Goal: Transaction & Acquisition: Purchase product/service

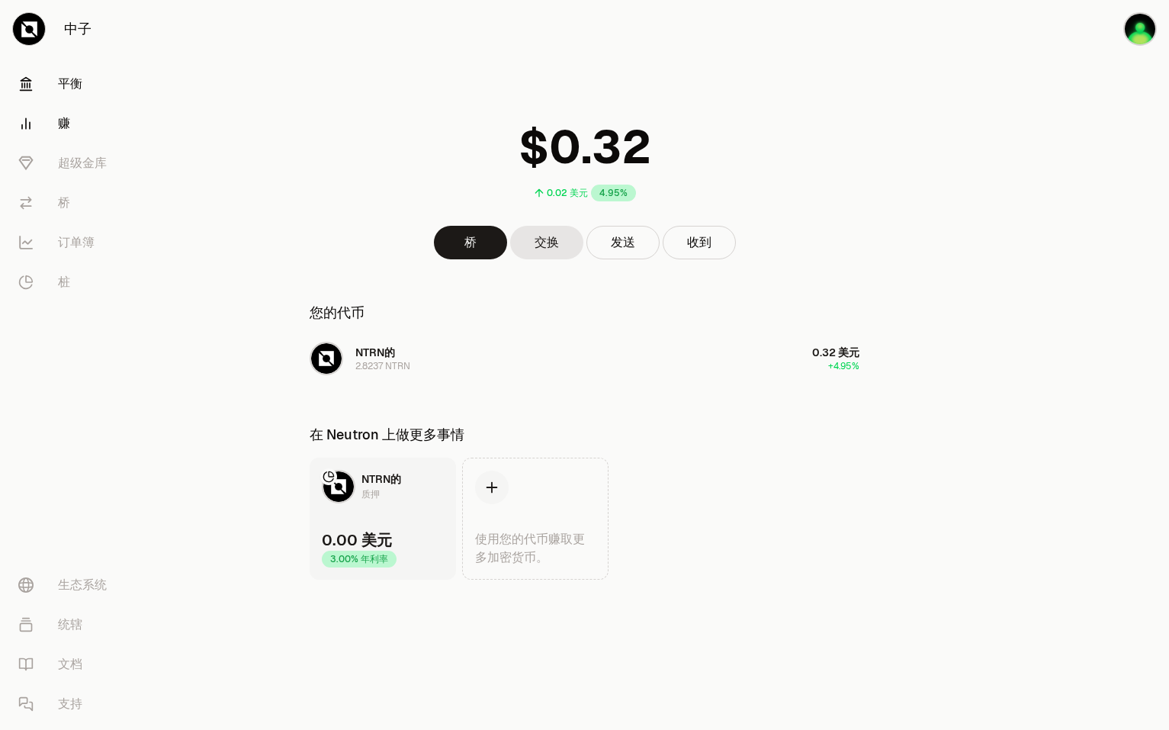
click at [62, 127] on font "赚" at bounding box center [64, 123] width 12 height 18
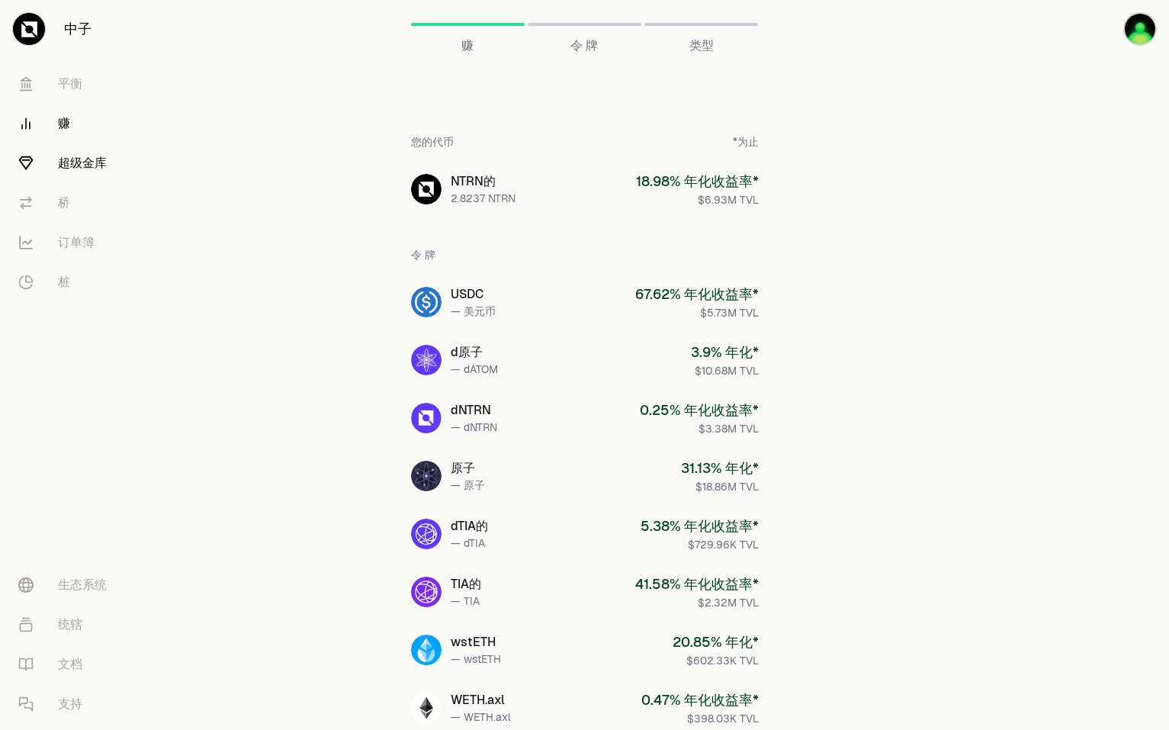
click at [85, 167] on font "超级金库" at bounding box center [82, 163] width 49 height 18
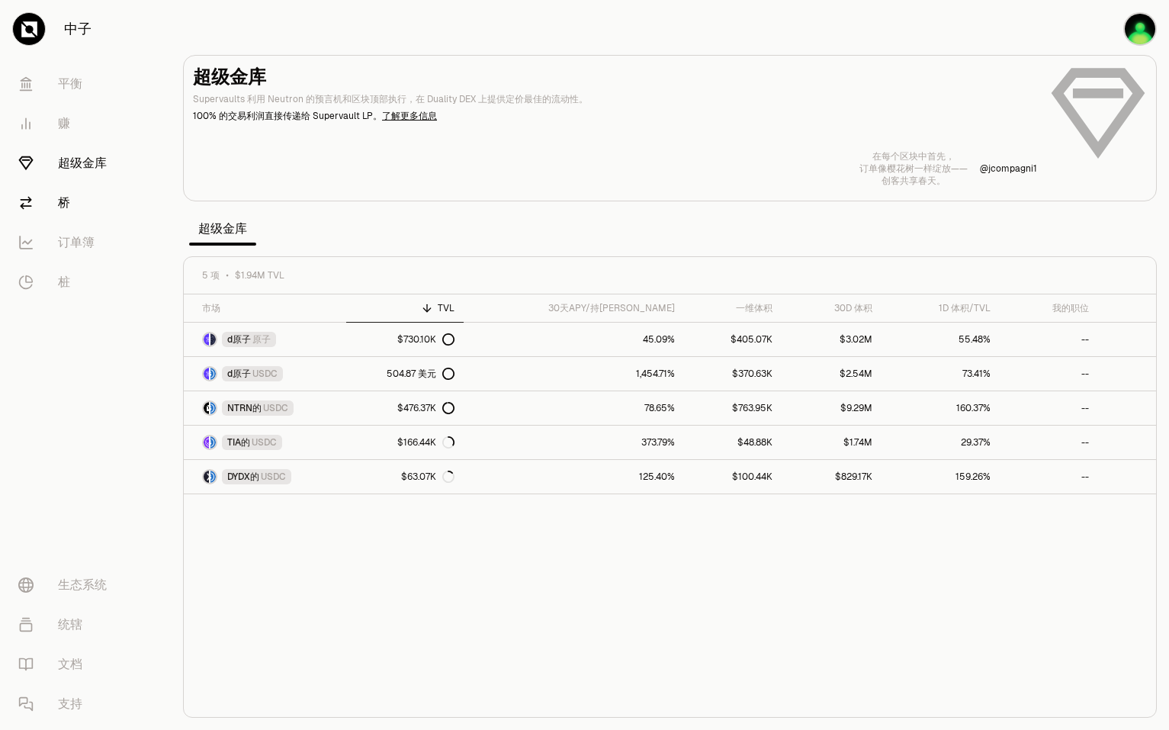
click at [53, 193] on link "桥" at bounding box center [85, 203] width 159 height 40
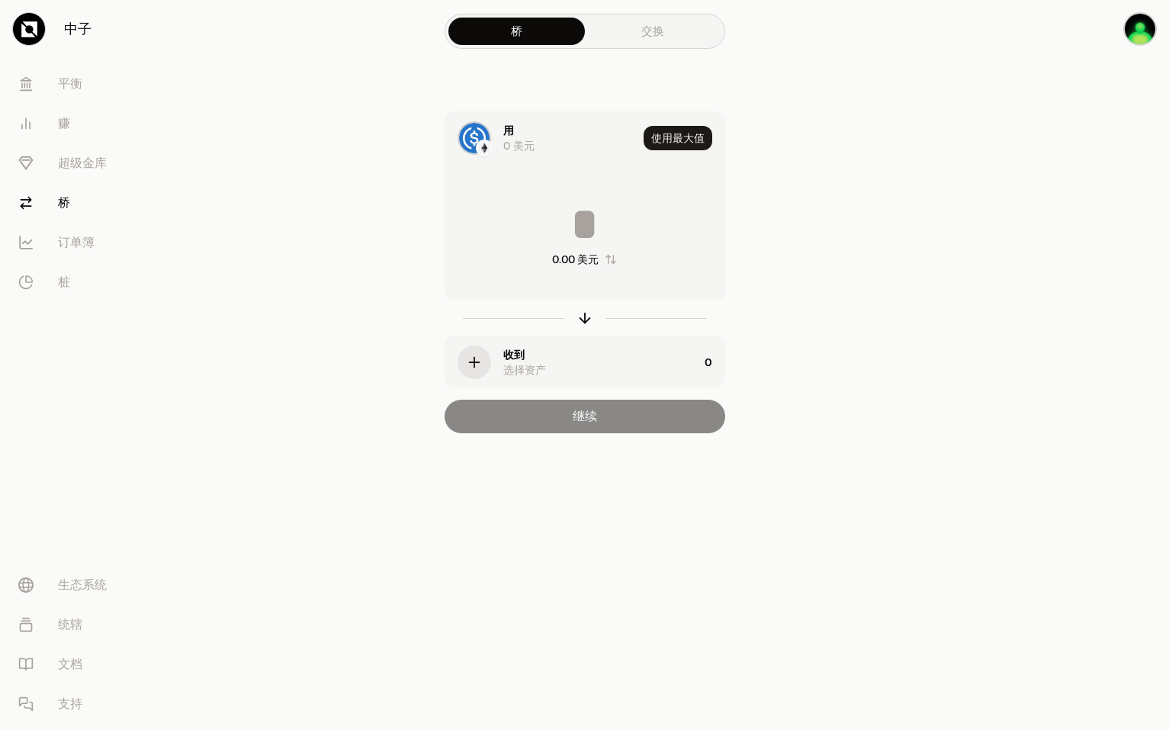
click at [668, 34] on link "交换" at bounding box center [653, 31] width 136 height 27
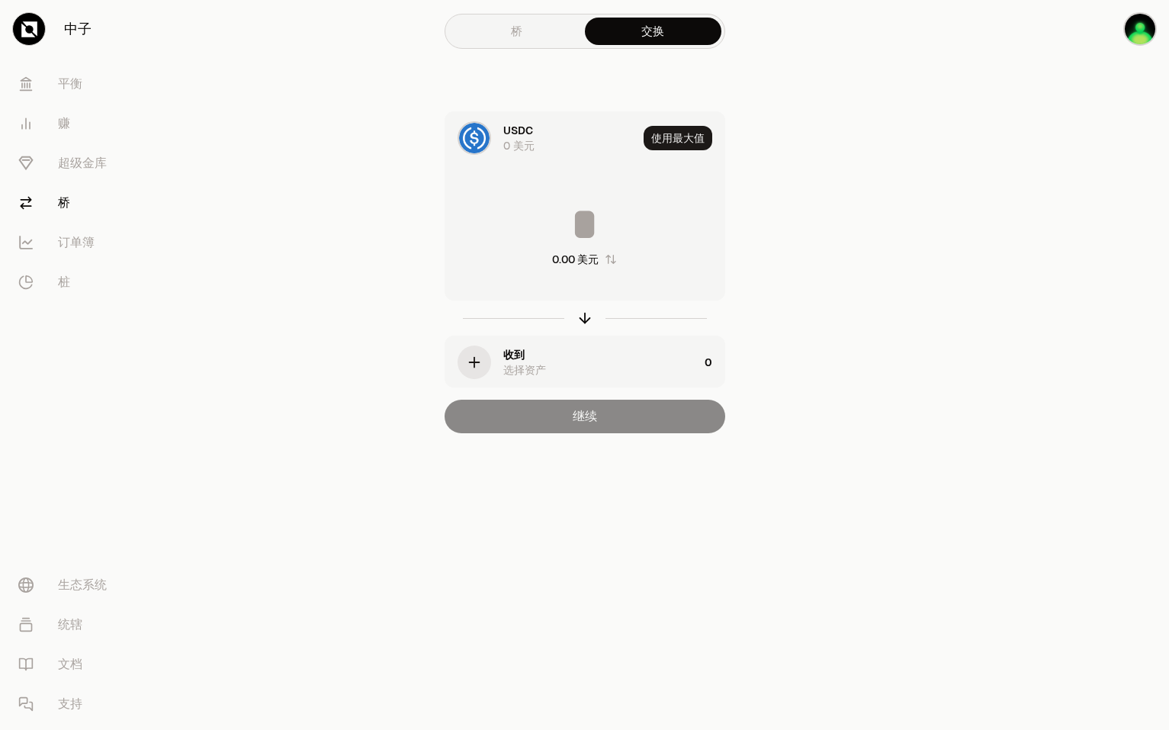
click at [549, 34] on link "桥" at bounding box center [516, 31] width 136 height 27
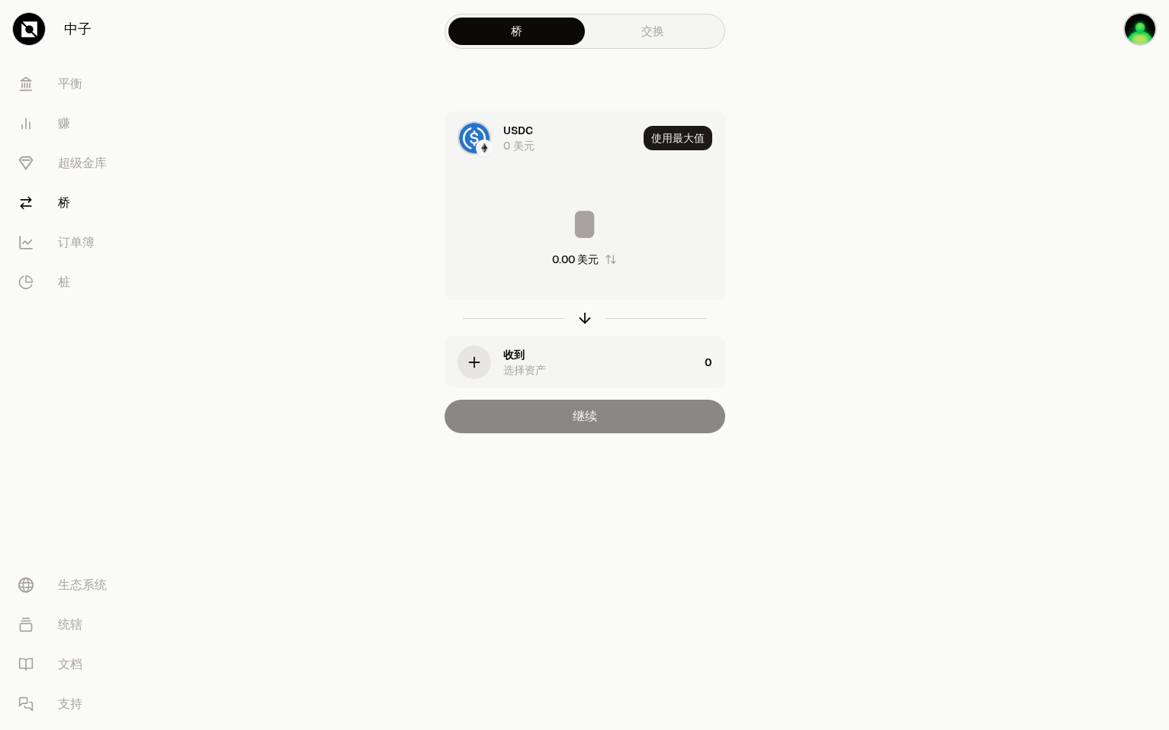
click at [518, 129] on div "USDC" at bounding box center [518, 130] width 30 height 15
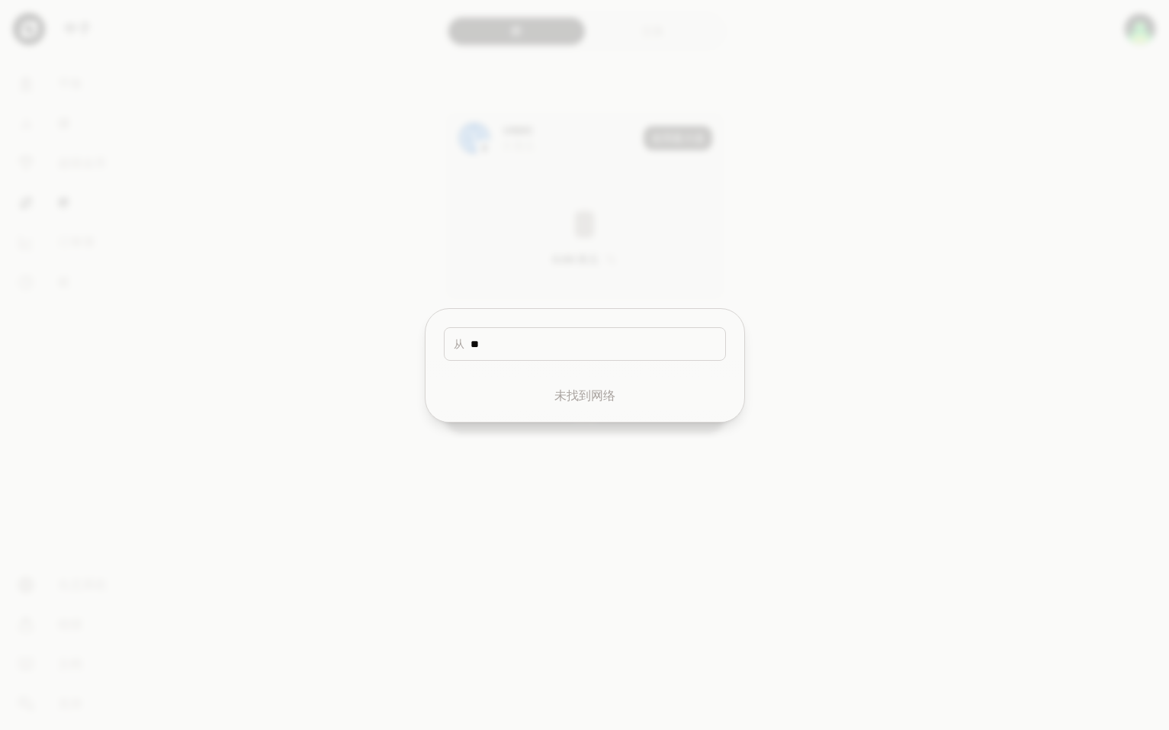
type input "*"
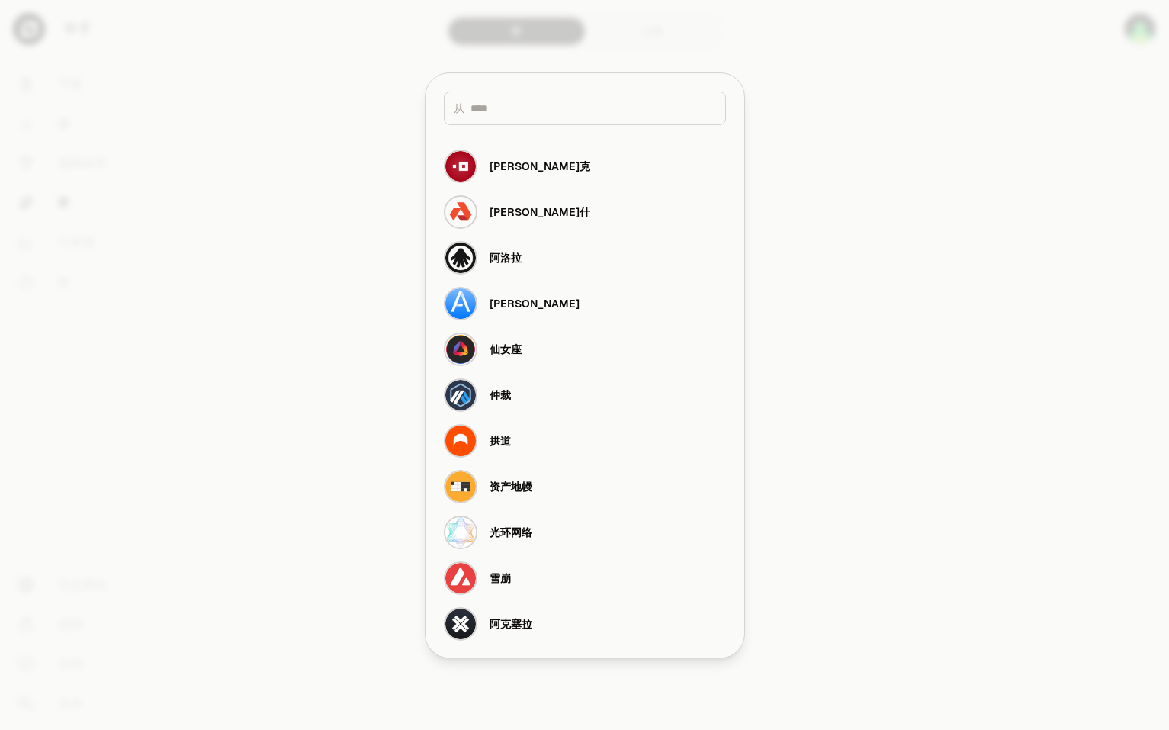
click at [314, 336] on div at bounding box center [584, 365] width 1169 height 730
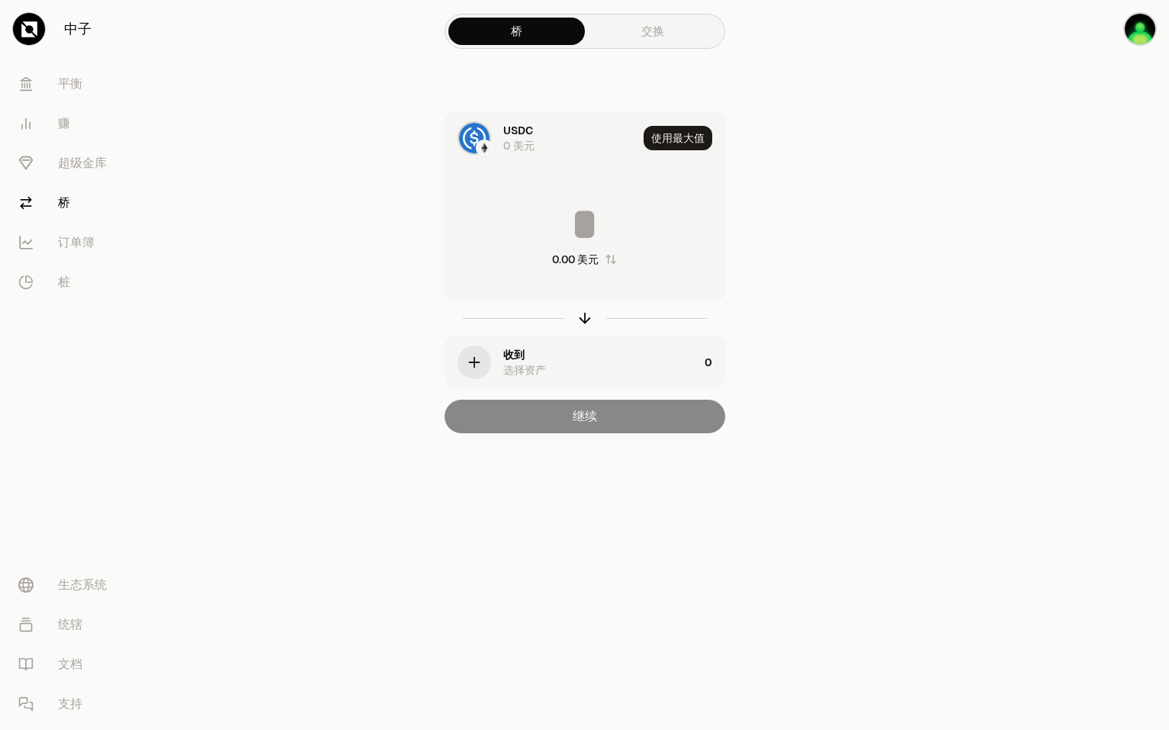
click at [490, 357] on div "button" at bounding box center [475, 362] width 34 height 34
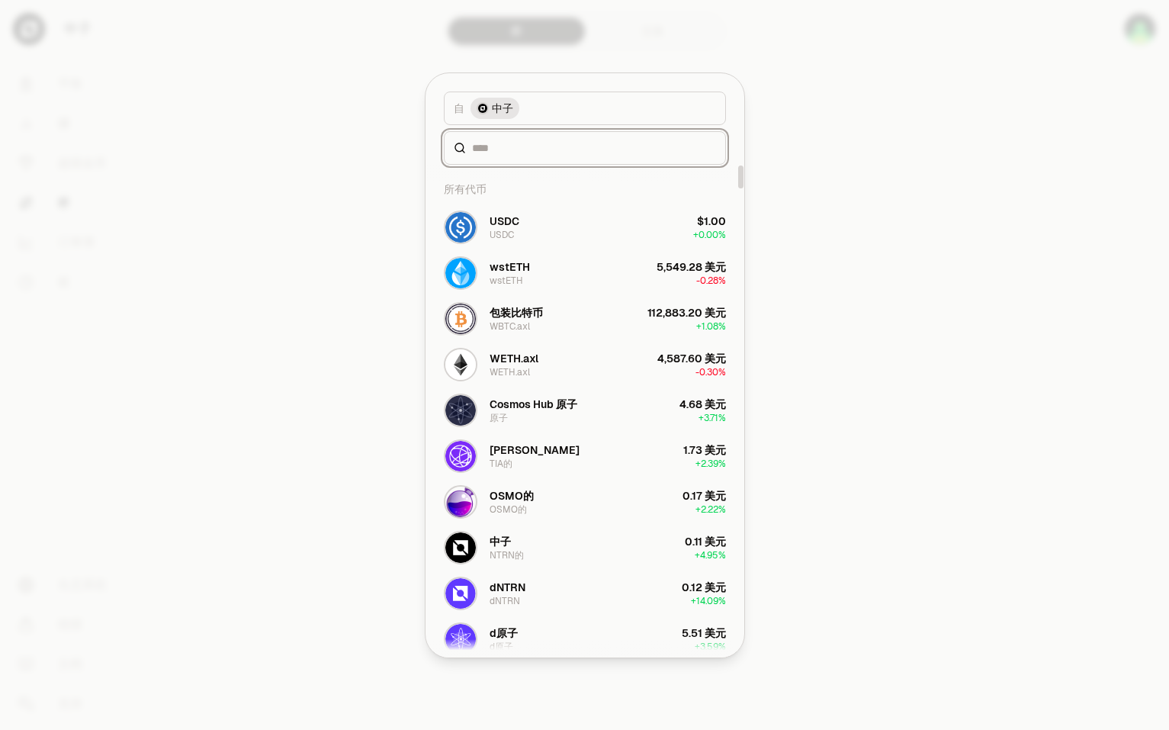
click at [547, 140] on input at bounding box center [594, 147] width 244 height 15
type input "*"
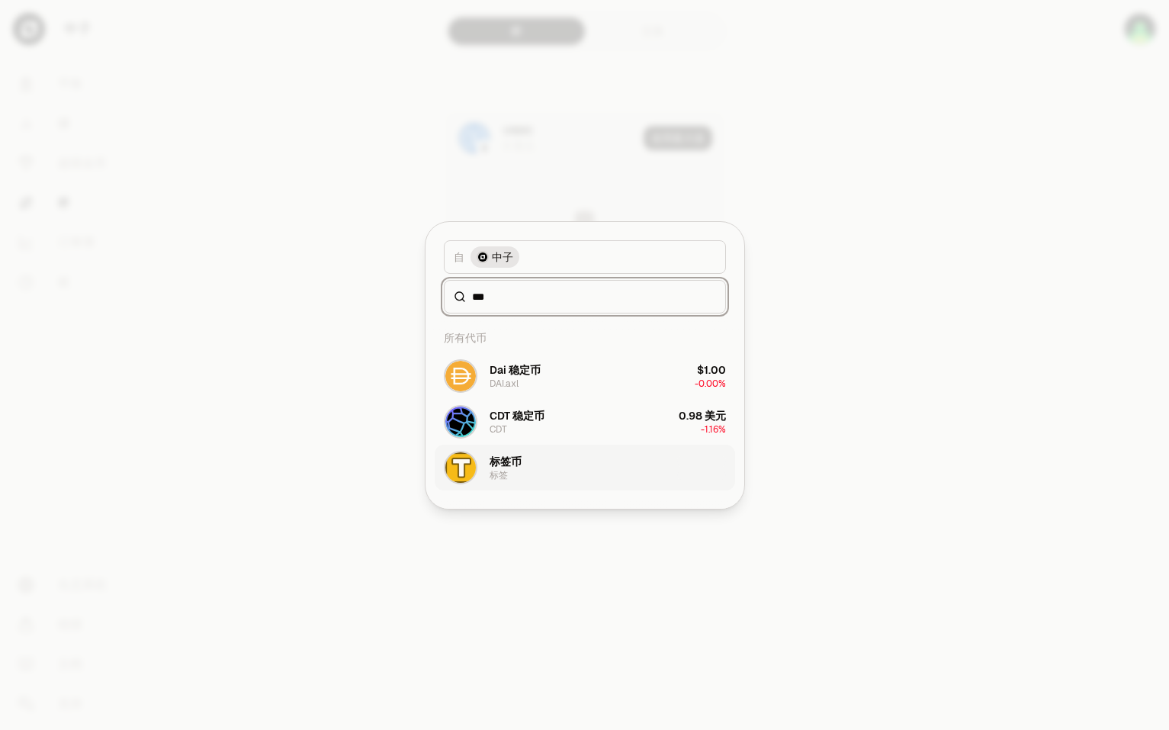
type input "***"
click at [516, 478] on div "标签币 标签" at bounding box center [506, 467] width 32 height 27
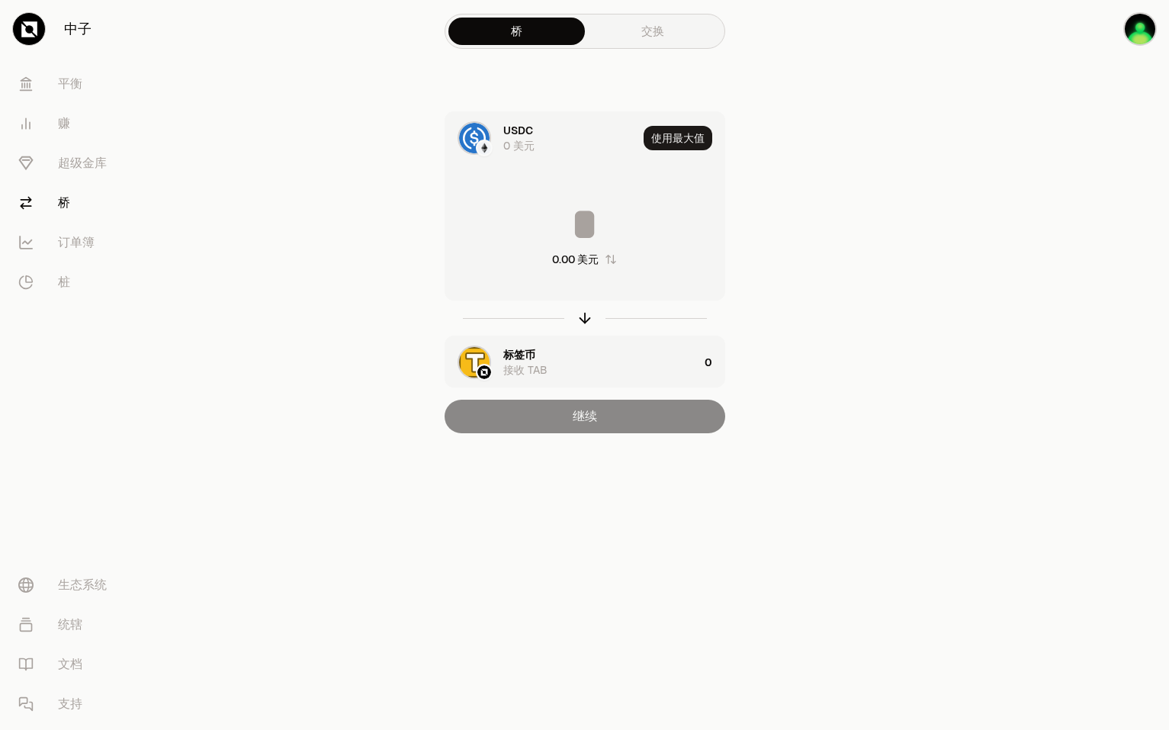
click at [487, 148] on img at bounding box center [484, 148] width 14 height 14
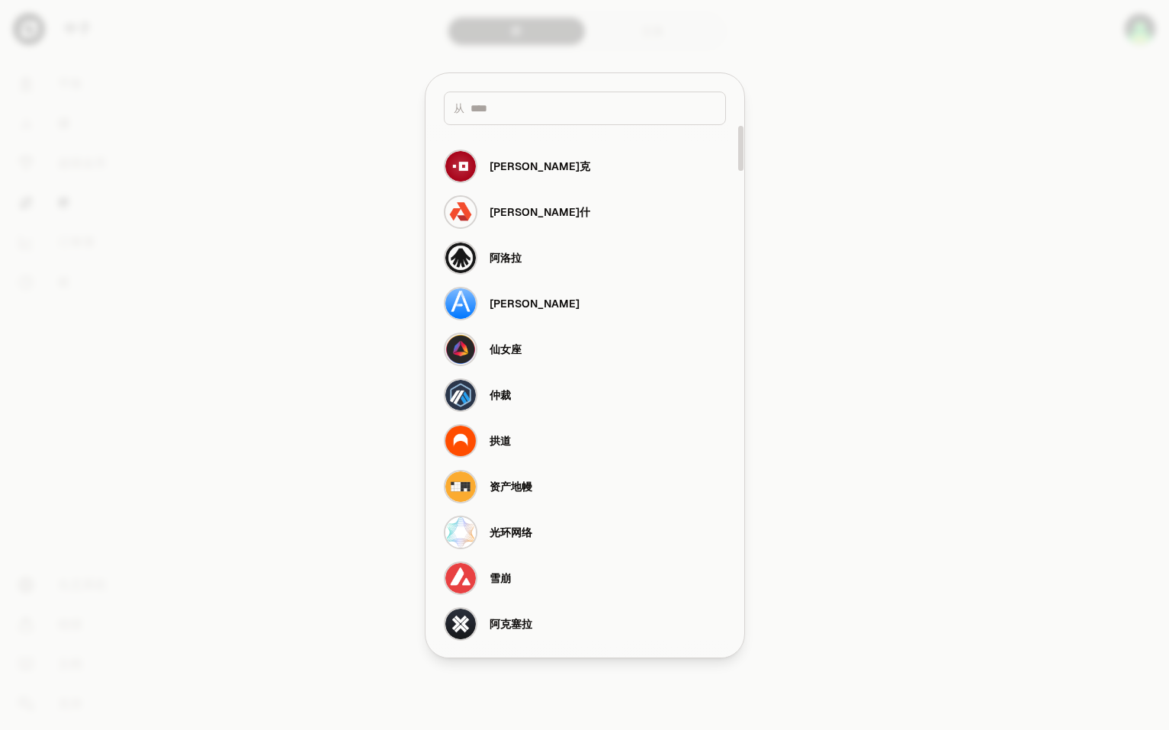
click at [277, 344] on div at bounding box center [584, 365] width 1169 height 730
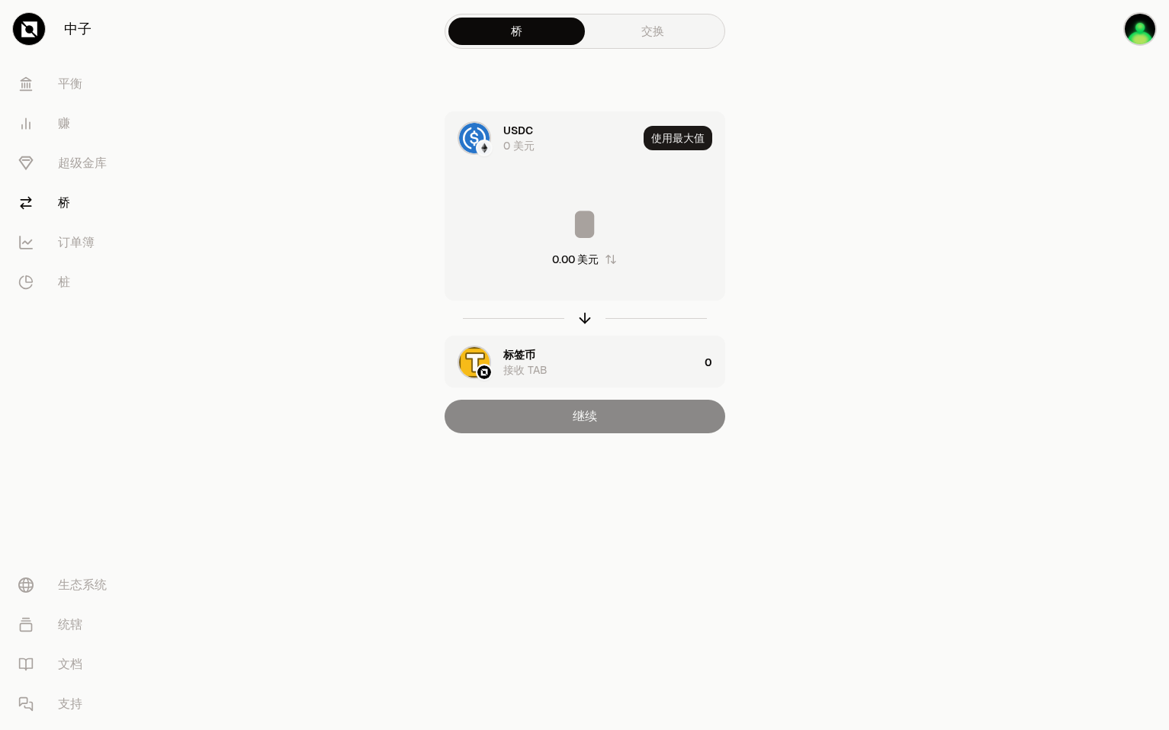
click at [470, 141] on img at bounding box center [474, 138] width 31 height 31
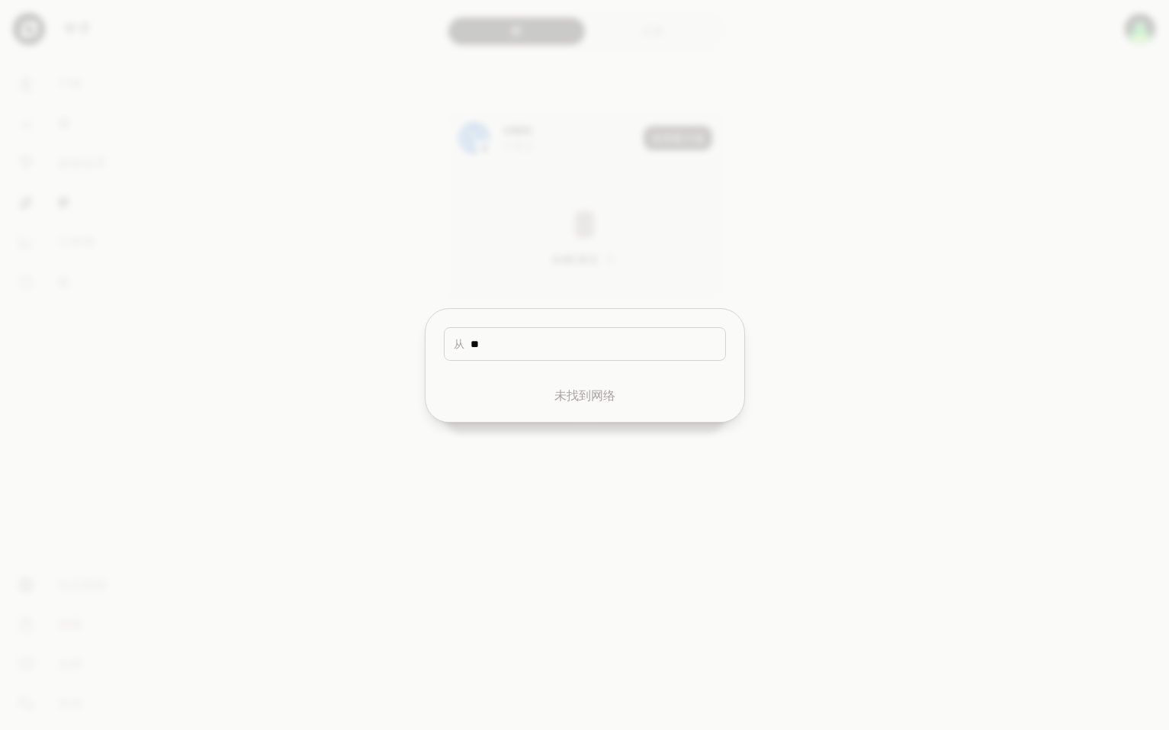
type input "*"
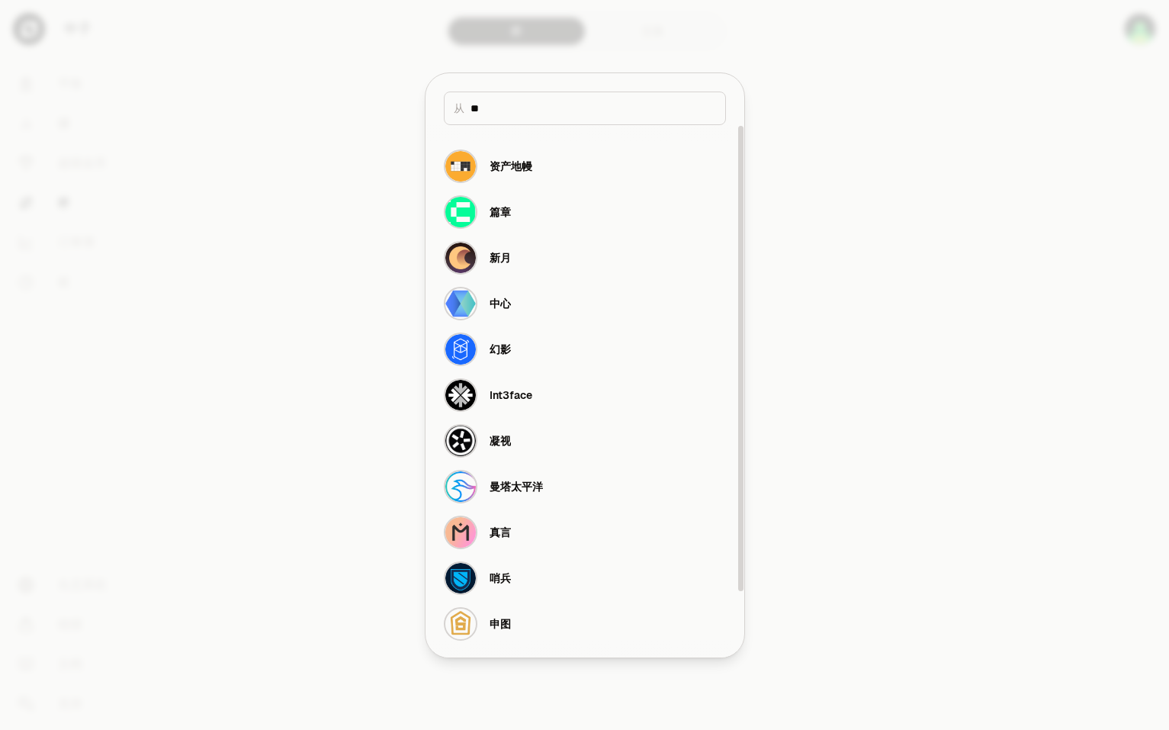
click at [508, 95] on div "从 **" at bounding box center [585, 109] width 282 height 34
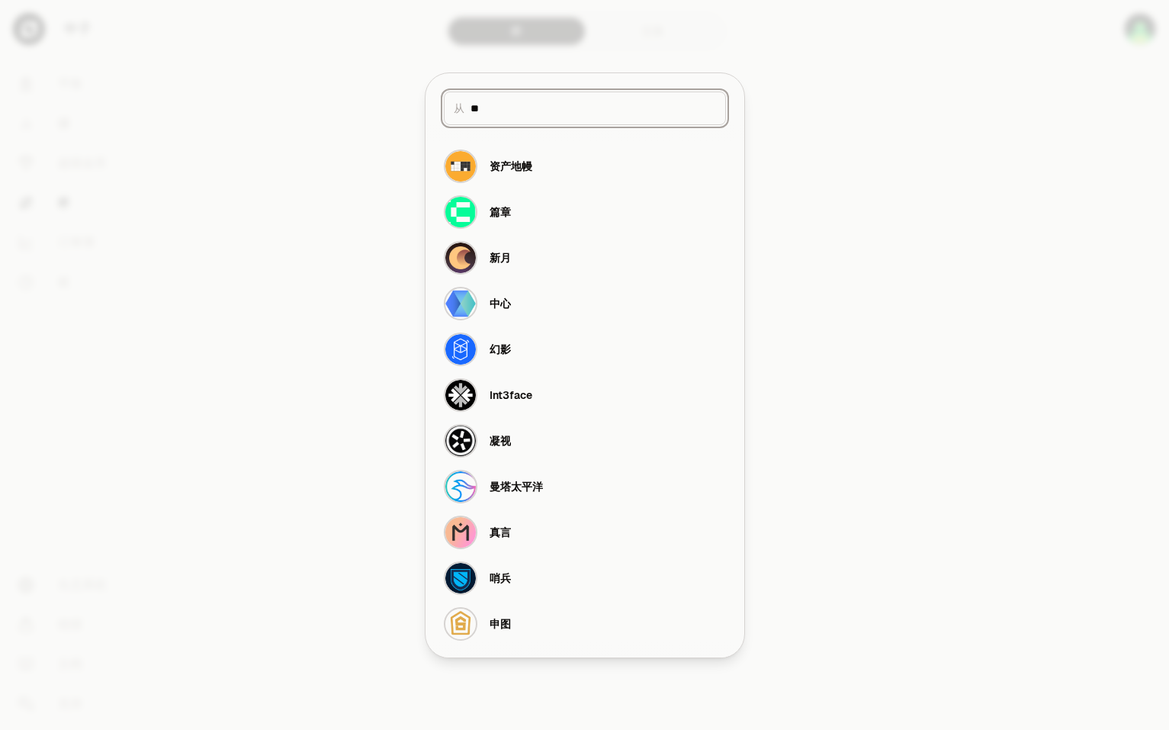
click at [502, 114] on input "**" at bounding box center [593, 108] width 246 height 15
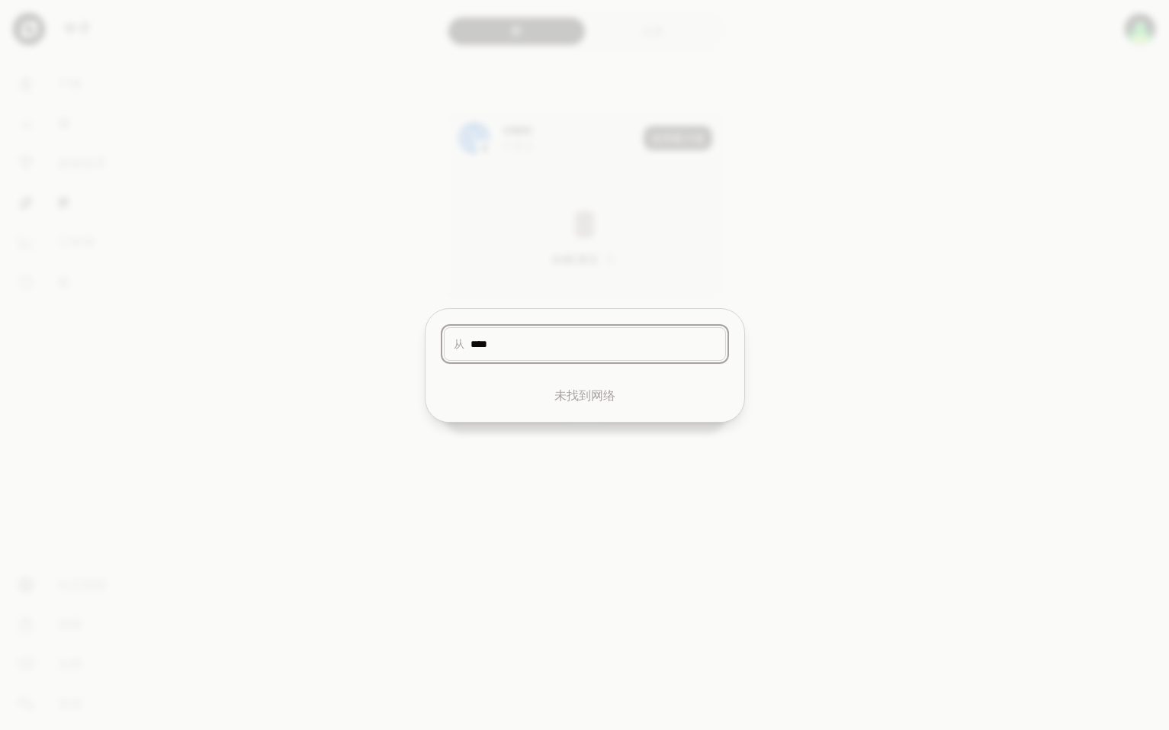
type input "****"
click at [297, 413] on div at bounding box center [584, 365] width 1169 height 730
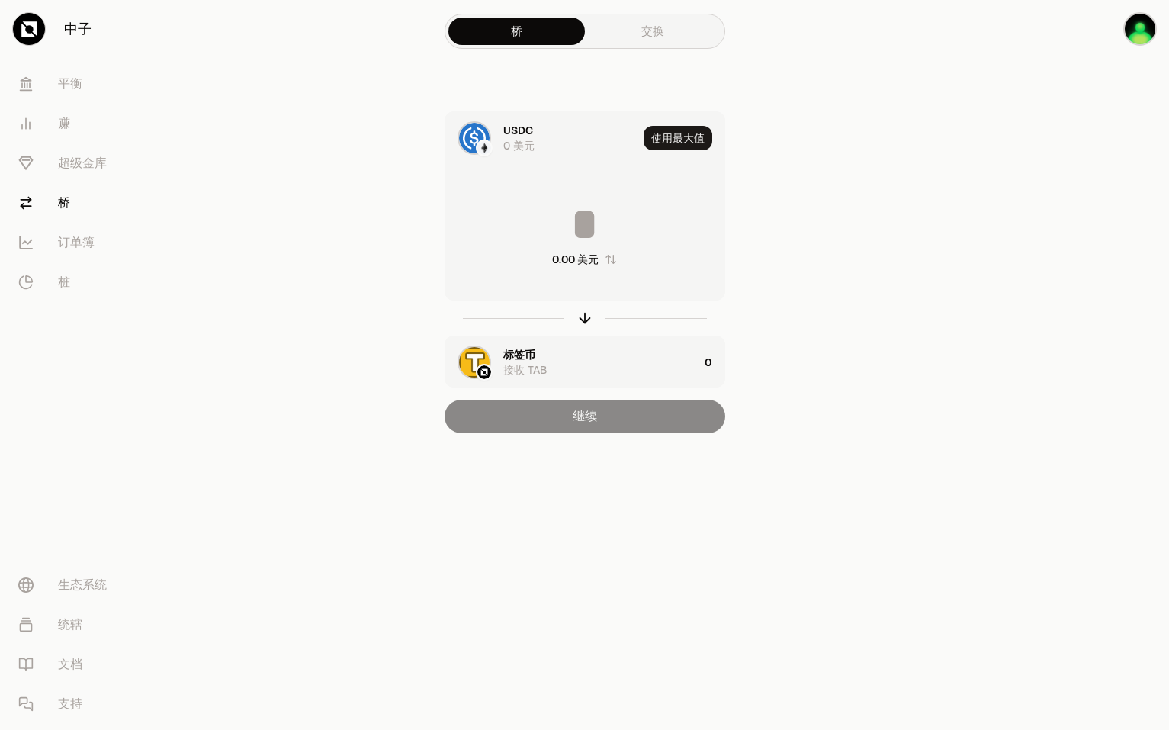
click at [641, 29] on link "交换" at bounding box center [653, 31] width 136 height 27
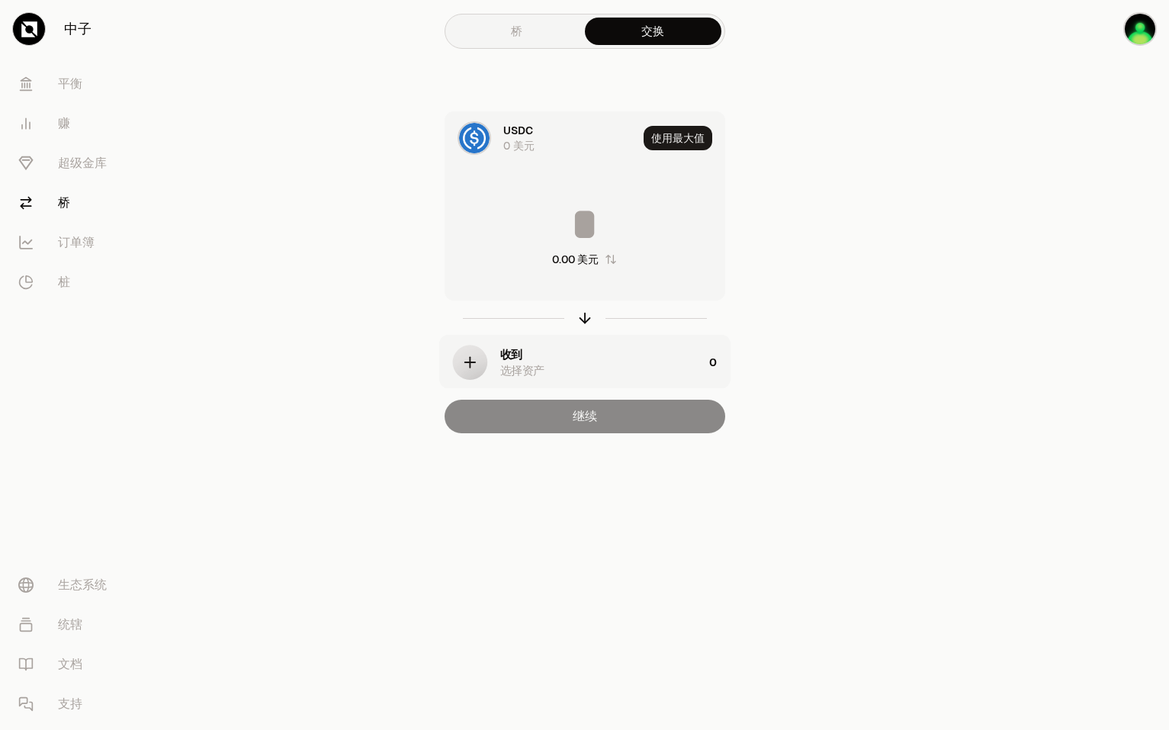
click at [486, 134] on img at bounding box center [474, 138] width 31 height 31
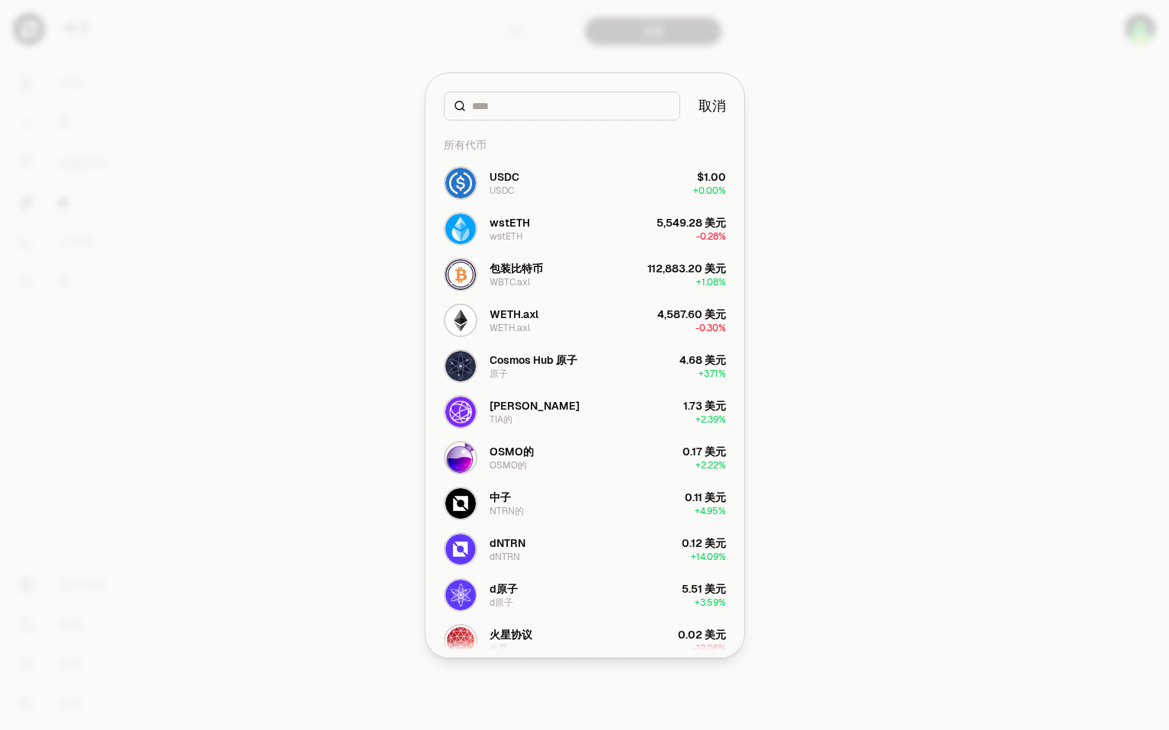
click at [485, 140] on div "所有代币" at bounding box center [585, 145] width 300 height 31
click at [508, 109] on input at bounding box center [571, 105] width 198 height 15
click at [541, 505] on button "中子 NTRN的 0.11 美元 + 4.95%" at bounding box center [585, 503] width 300 height 46
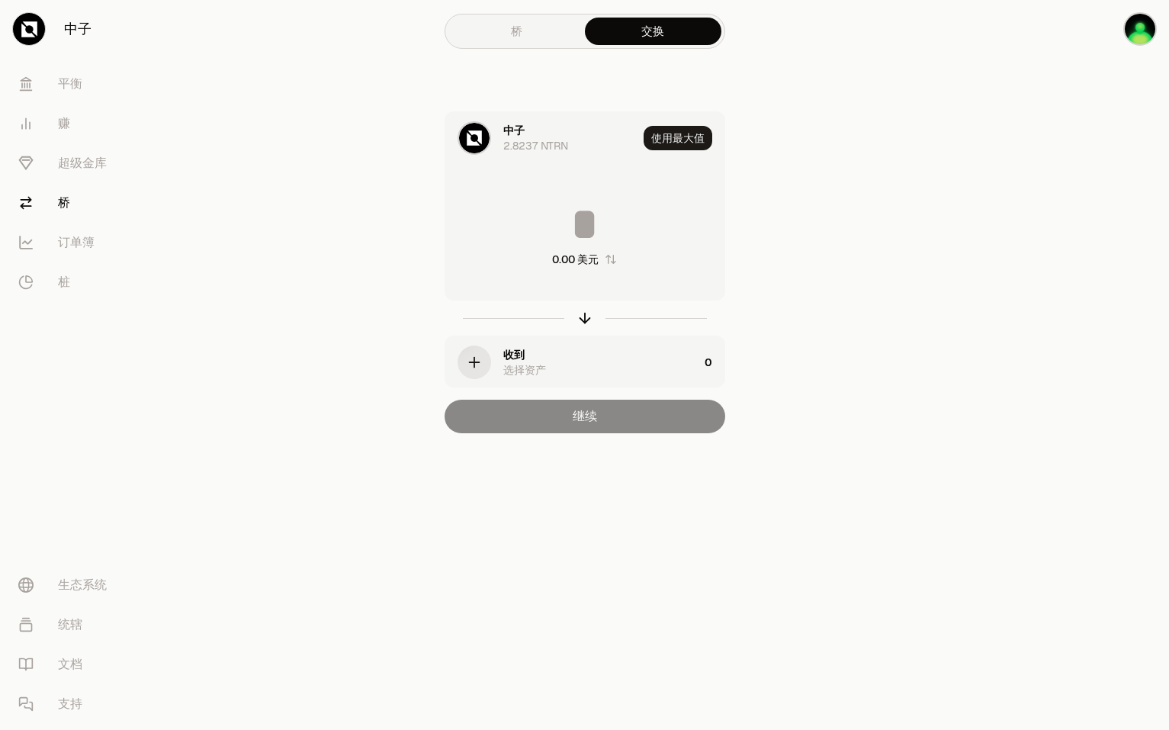
click at [471, 371] on div "button" at bounding box center [475, 362] width 34 height 34
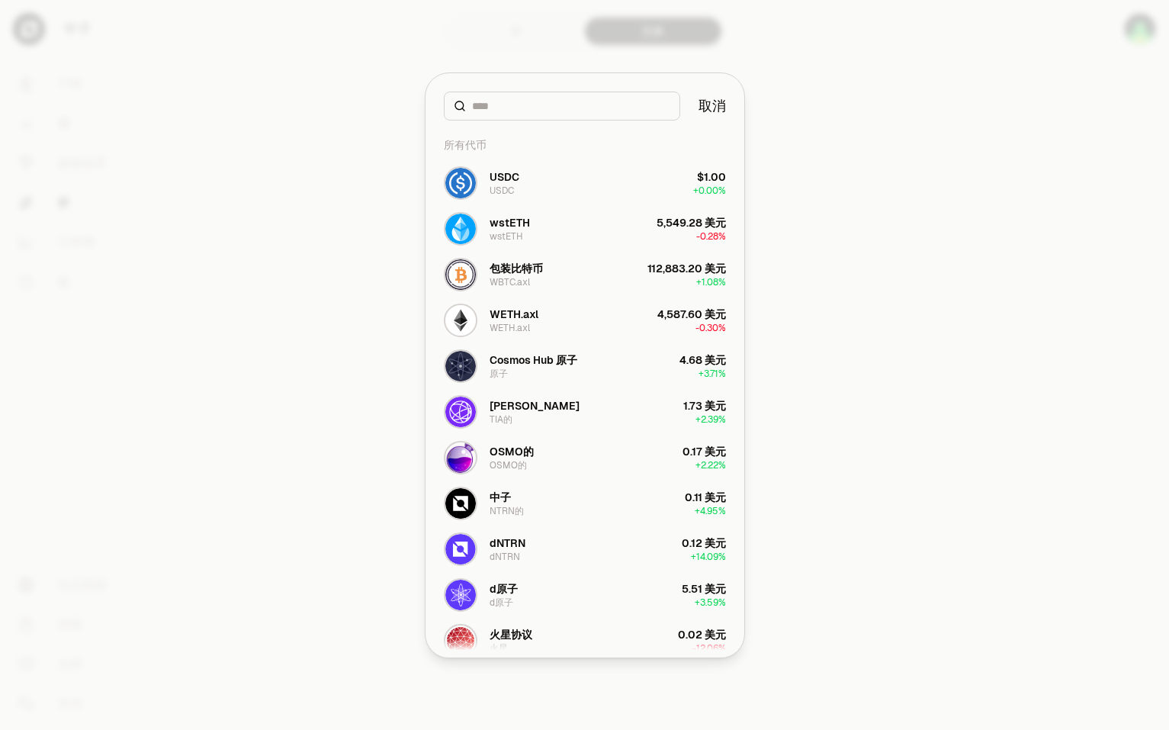
type input "*"
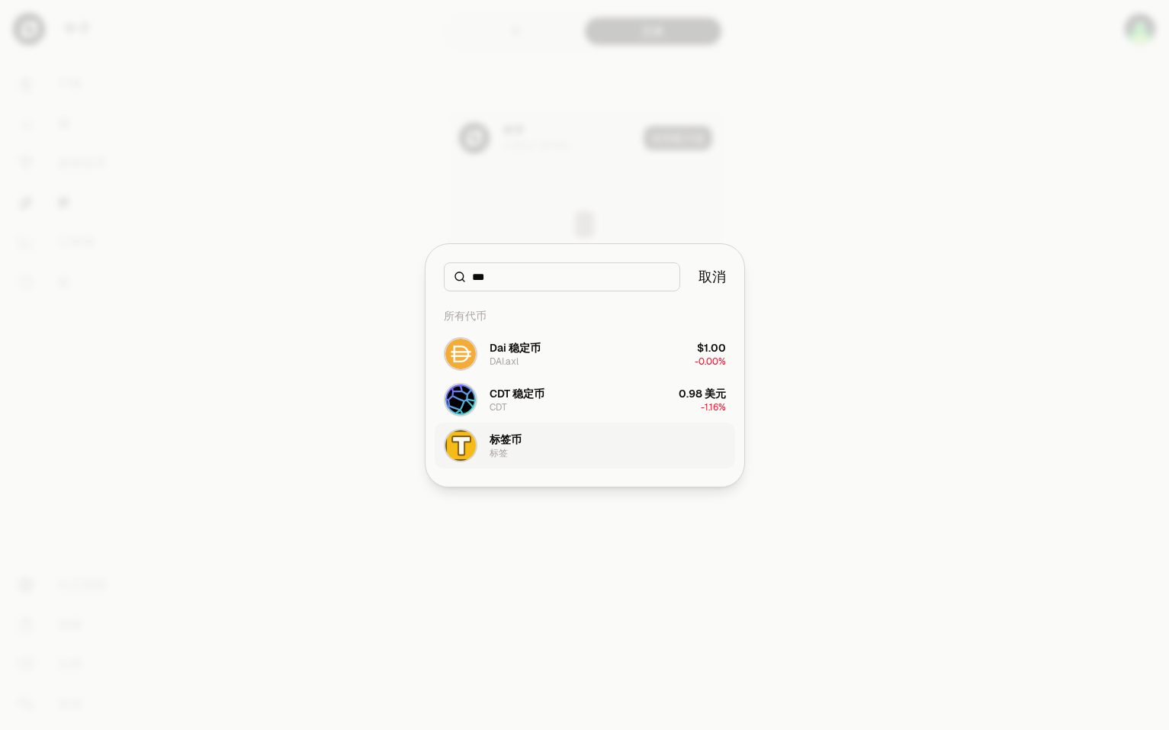
type input "***"
click at [526, 444] on button "标签币 标签" at bounding box center [585, 445] width 300 height 46
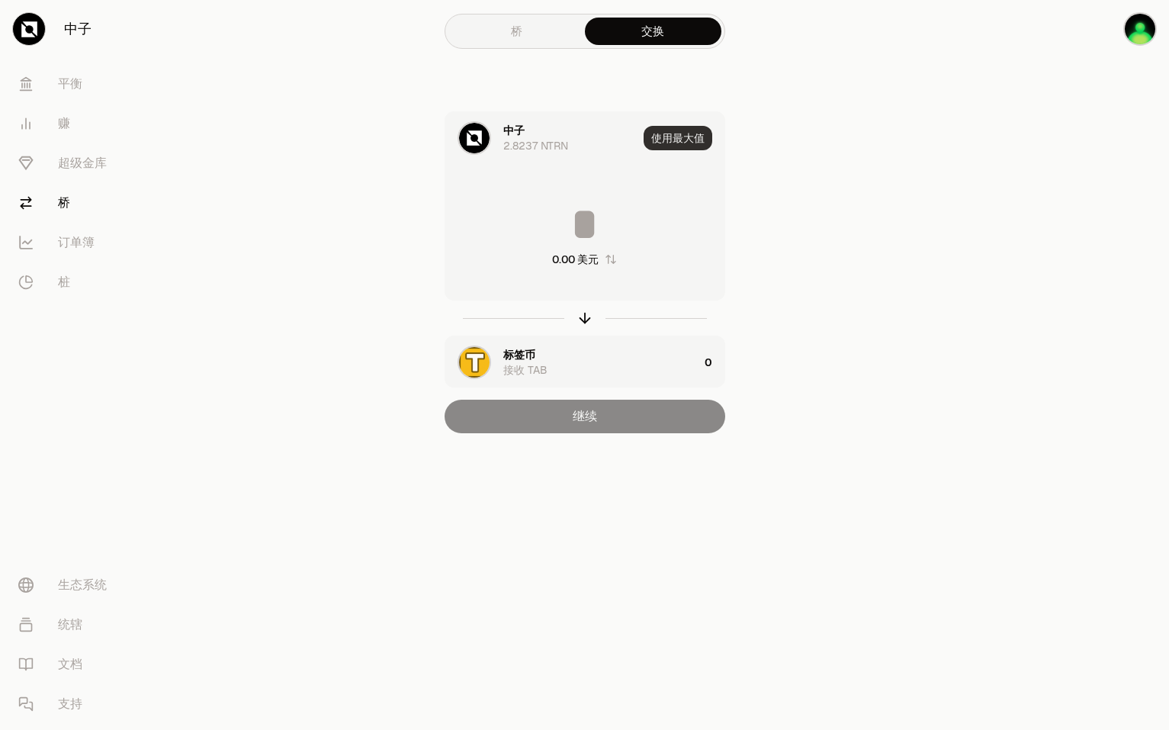
click at [682, 139] on button "使用最大值" at bounding box center [678, 138] width 69 height 24
type input "********"
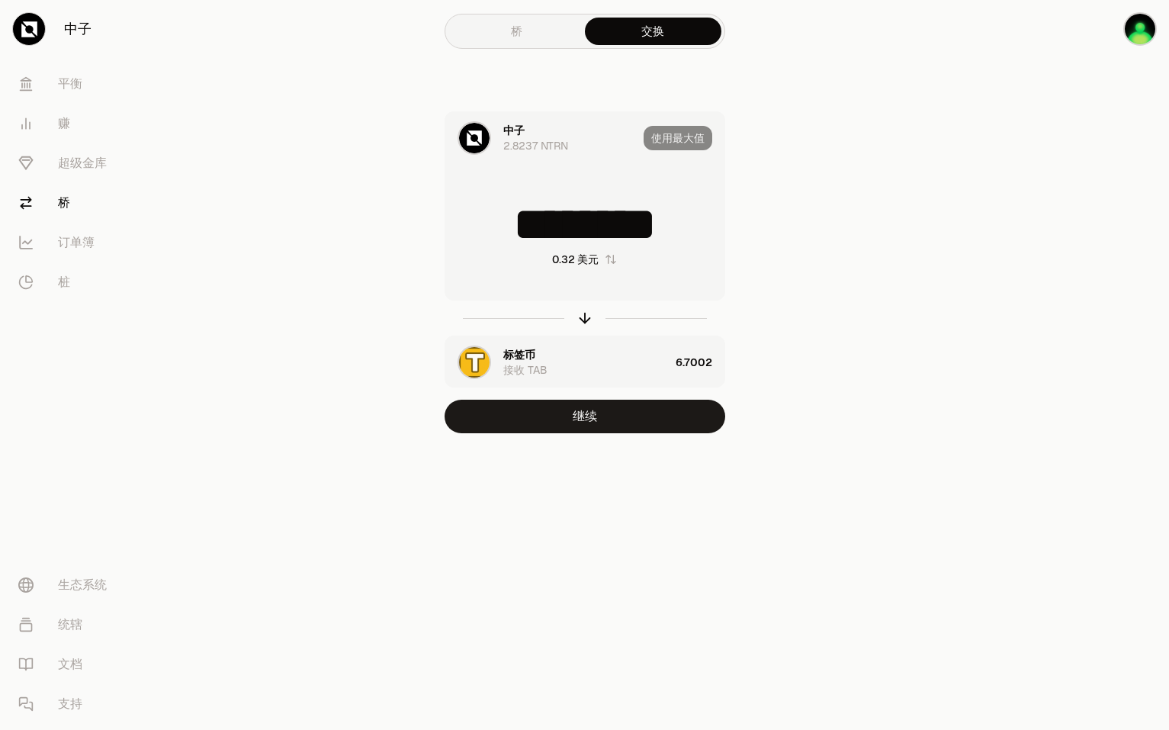
click at [570, 368] on div "标签币 接收 TAB" at bounding box center [586, 362] width 166 height 31
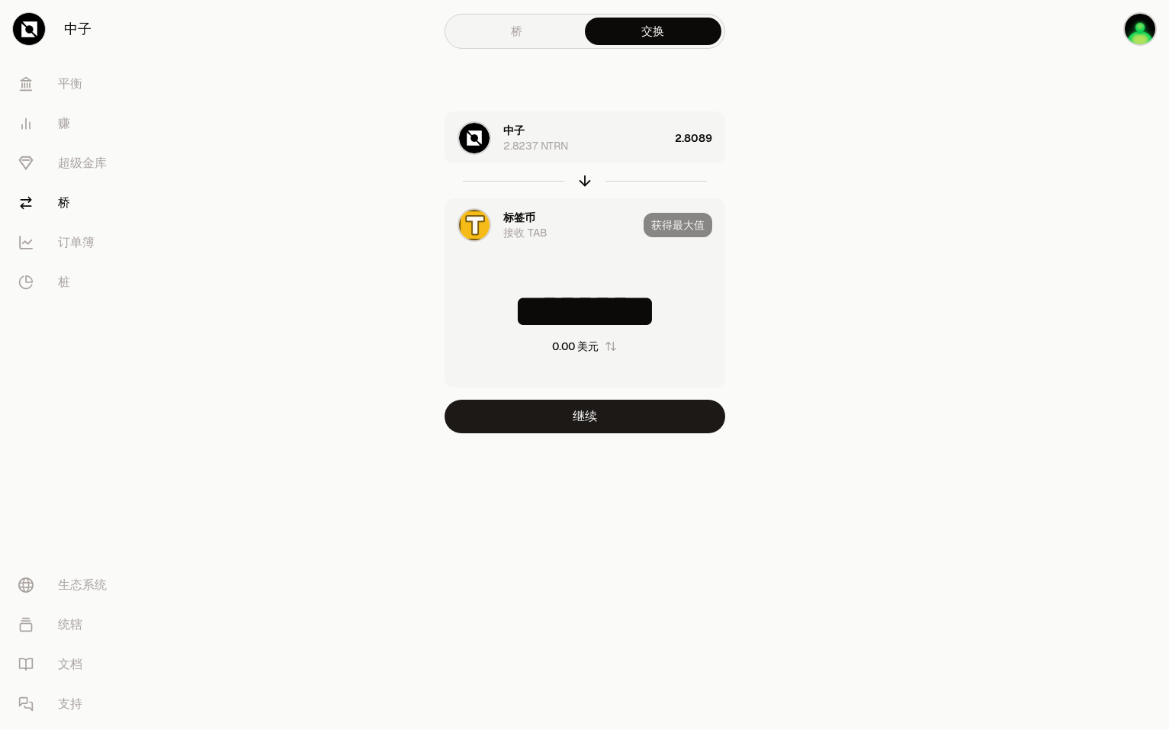
click at [834, 296] on div "中子 2.8237 NTRN 2.8089 标签币 接收 TAB 获得最大值 ******** 0.00 美元 继续" at bounding box center [585, 272] width 512 height 322
click at [583, 181] on icon "button" at bounding box center [584, 180] width 17 height 17
type input "********"
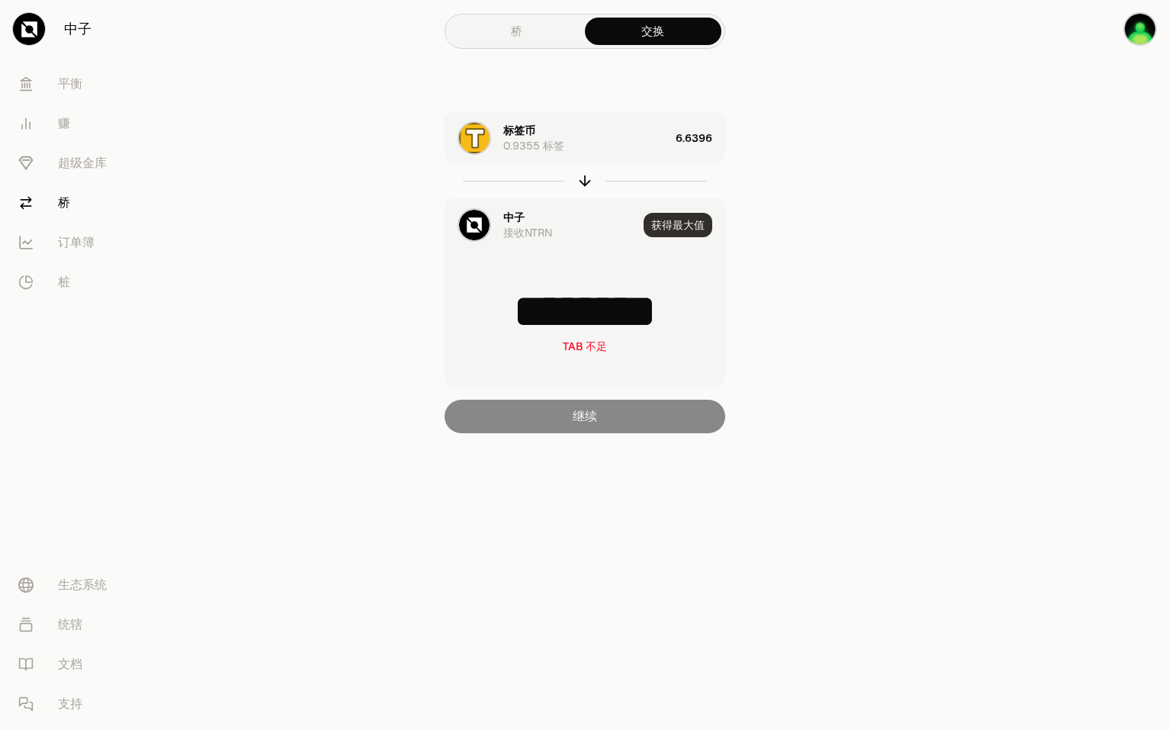
click at [688, 222] on button "获得最大值" at bounding box center [678, 225] width 69 height 24
type input "********"
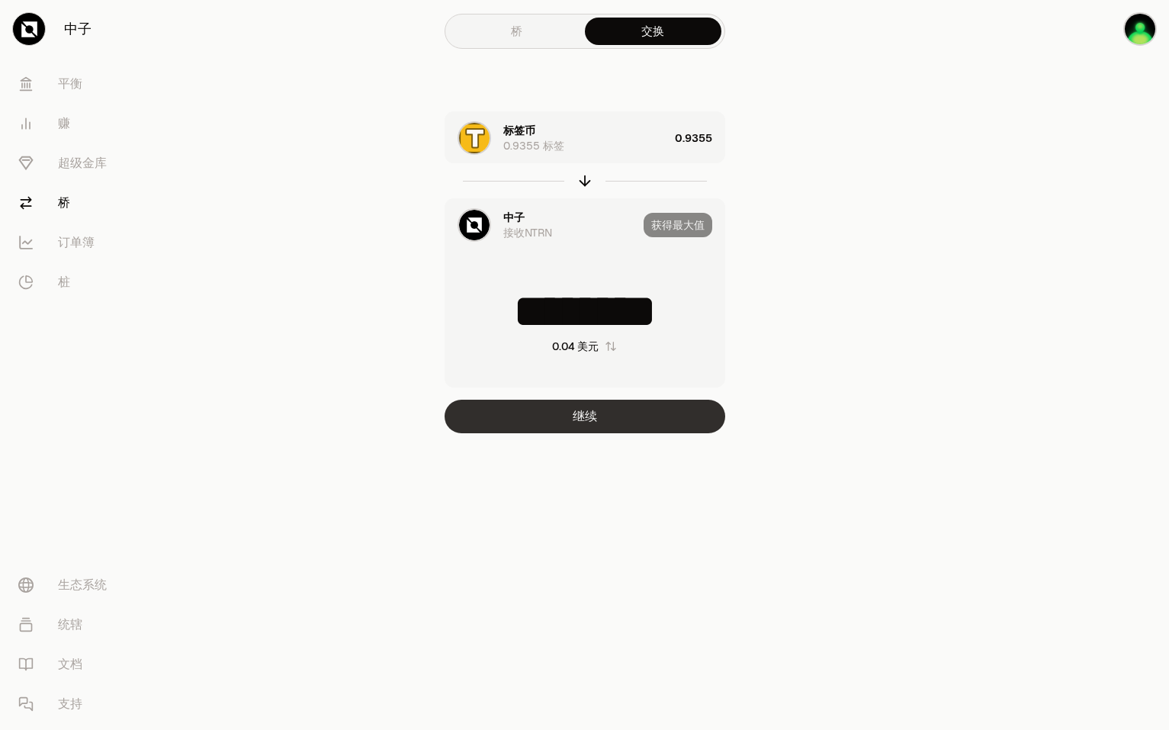
click at [602, 415] on button "继续" at bounding box center [585, 417] width 281 height 34
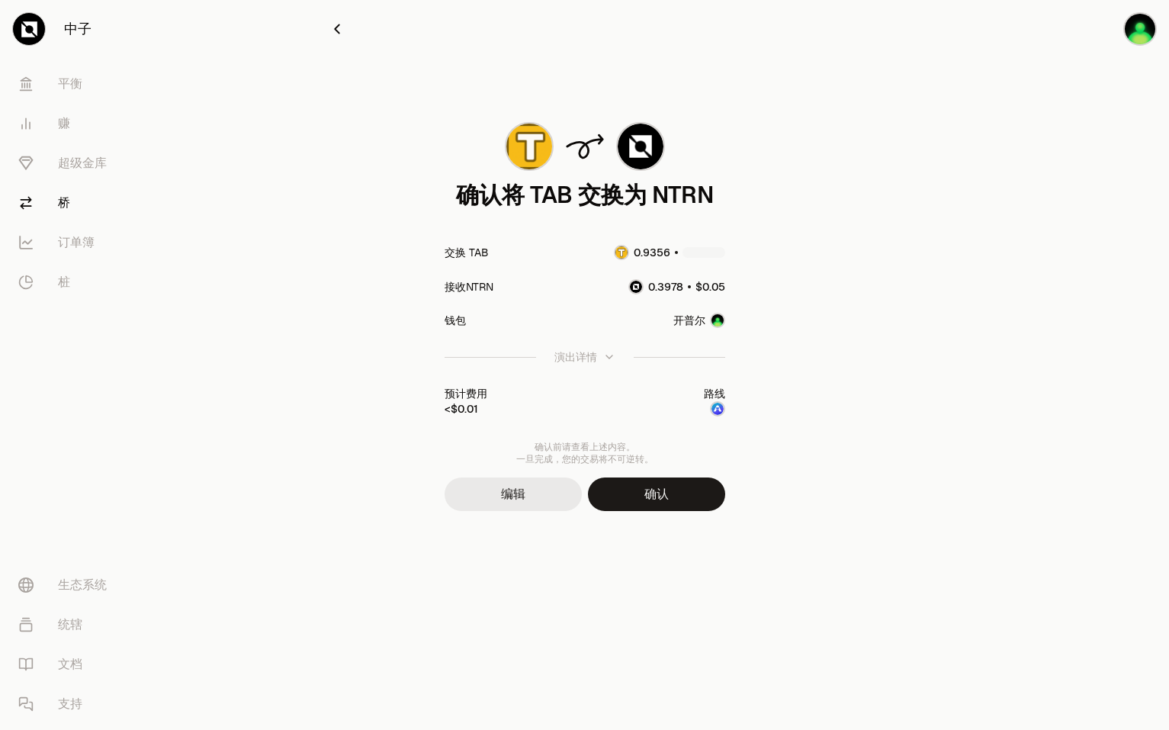
click at [500, 499] on button "编辑" at bounding box center [513, 494] width 137 height 34
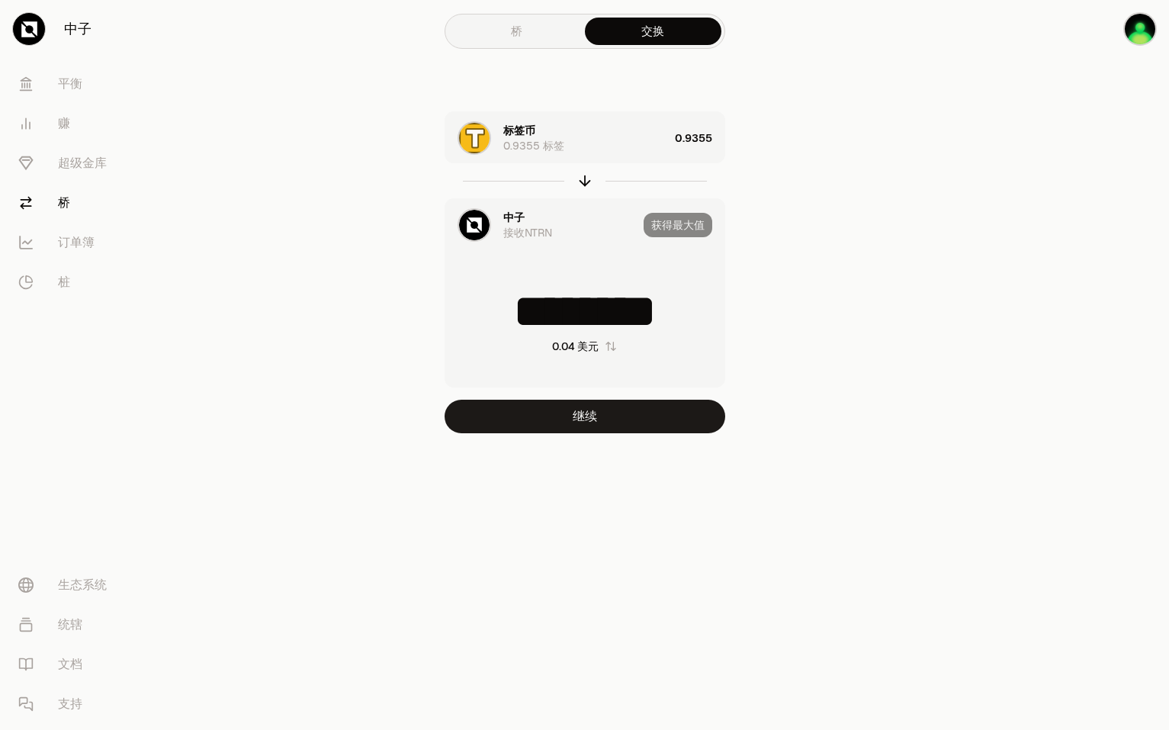
click at [267, 360] on main "桥 交换 标签币 0.9355 标签 0.9355 中子 接收NTRN 获得最大值 ******** 0.04 美元 继续" at bounding box center [670, 247] width 998 height 494
click at [107, 88] on link "平衡" at bounding box center [85, 84] width 159 height 40
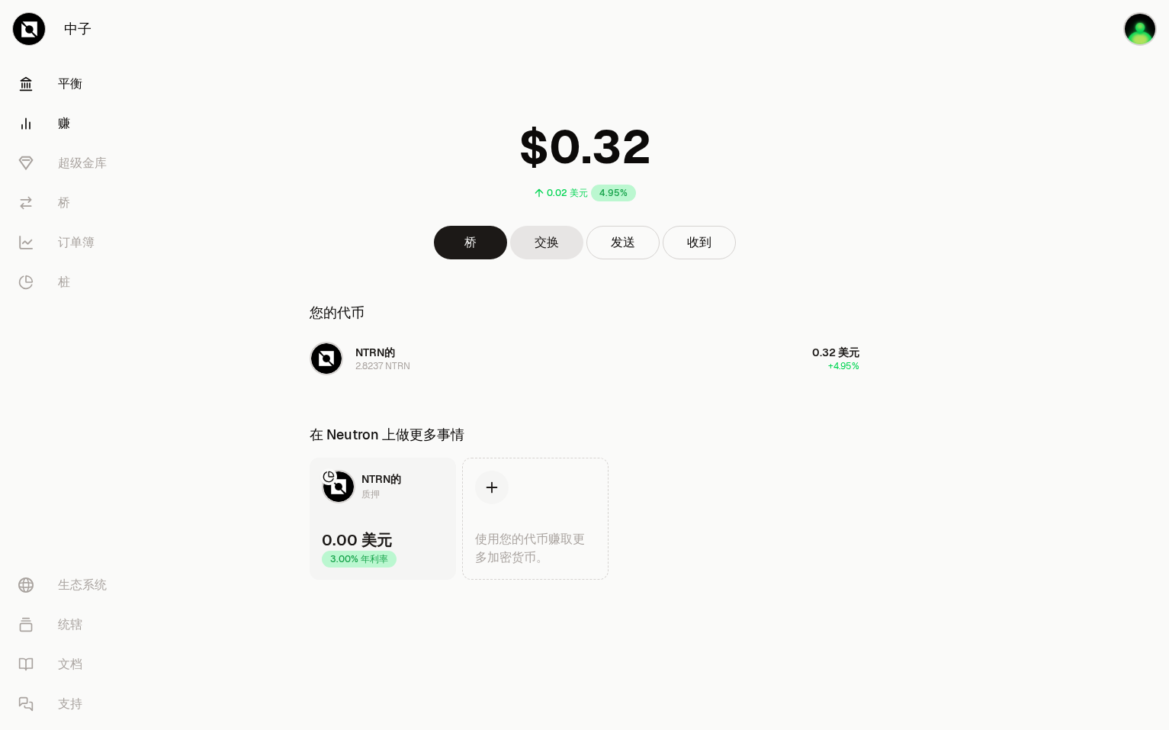
click at [72, 121] on link "赚" at bounding box center [85, 124] width 159 height 40
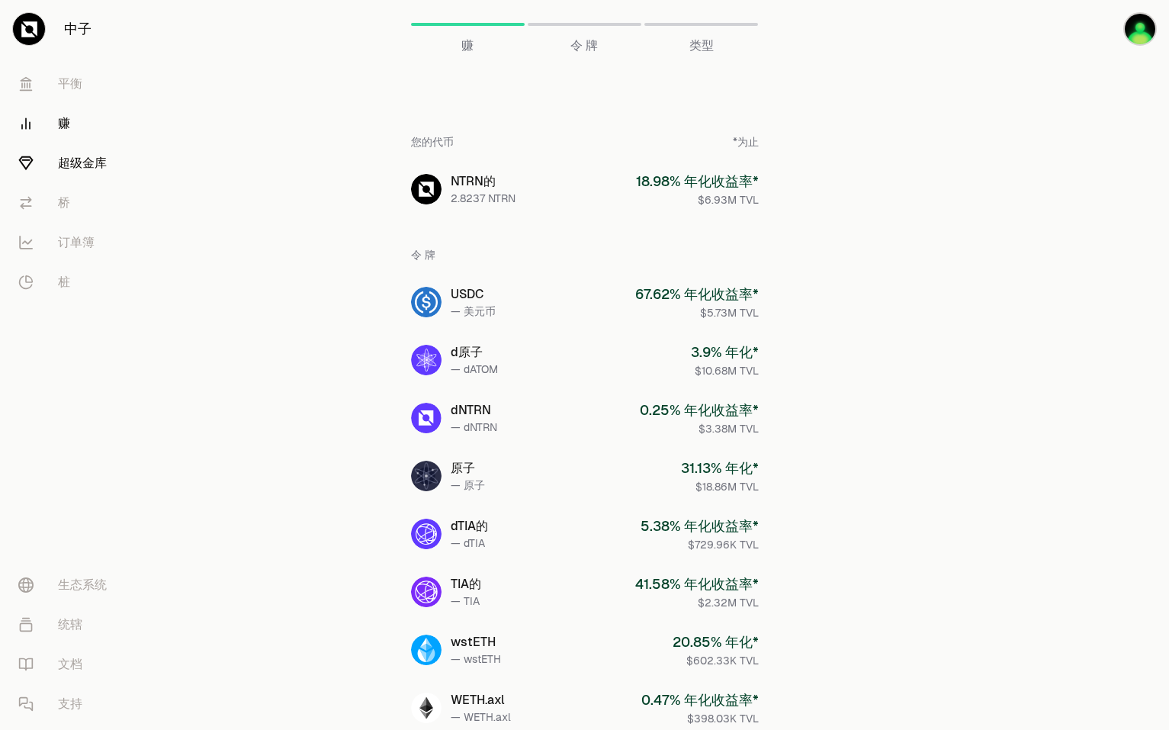
click at [85, 161] on font "超级金库" at bounding box center [82, 163] width 49 height 18
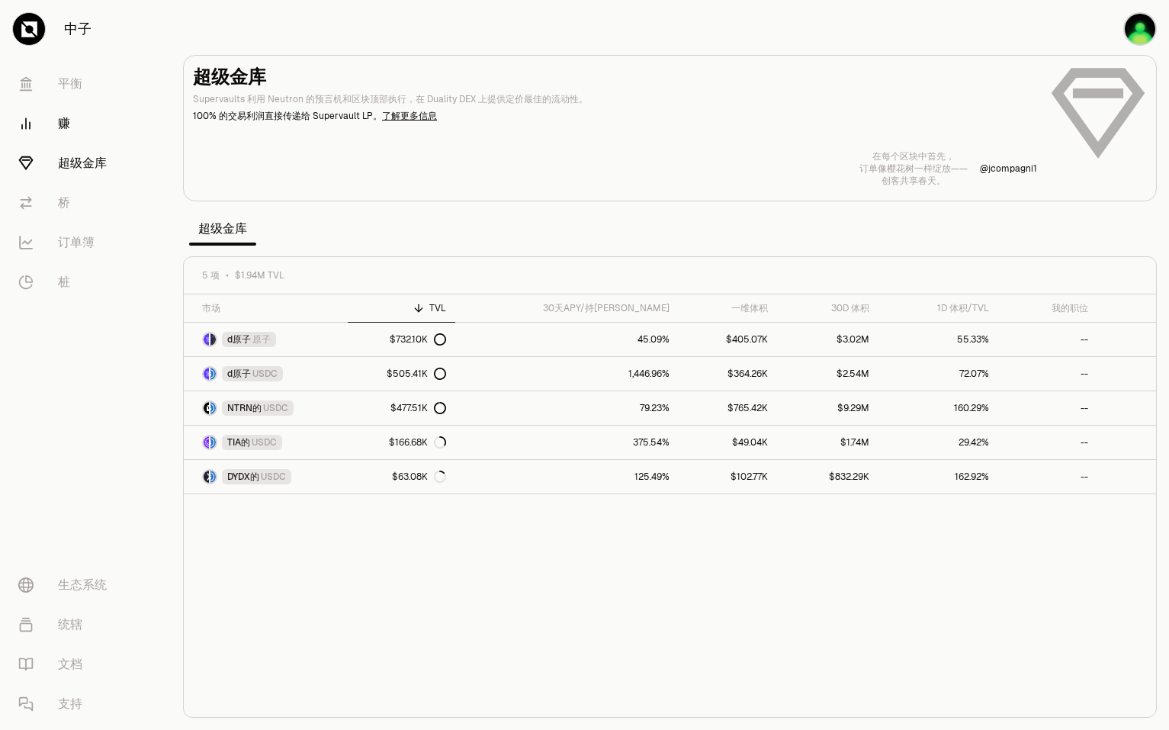
click at [87, 121] on link "赚" at bounding box center [85, 124] width 159 height 40
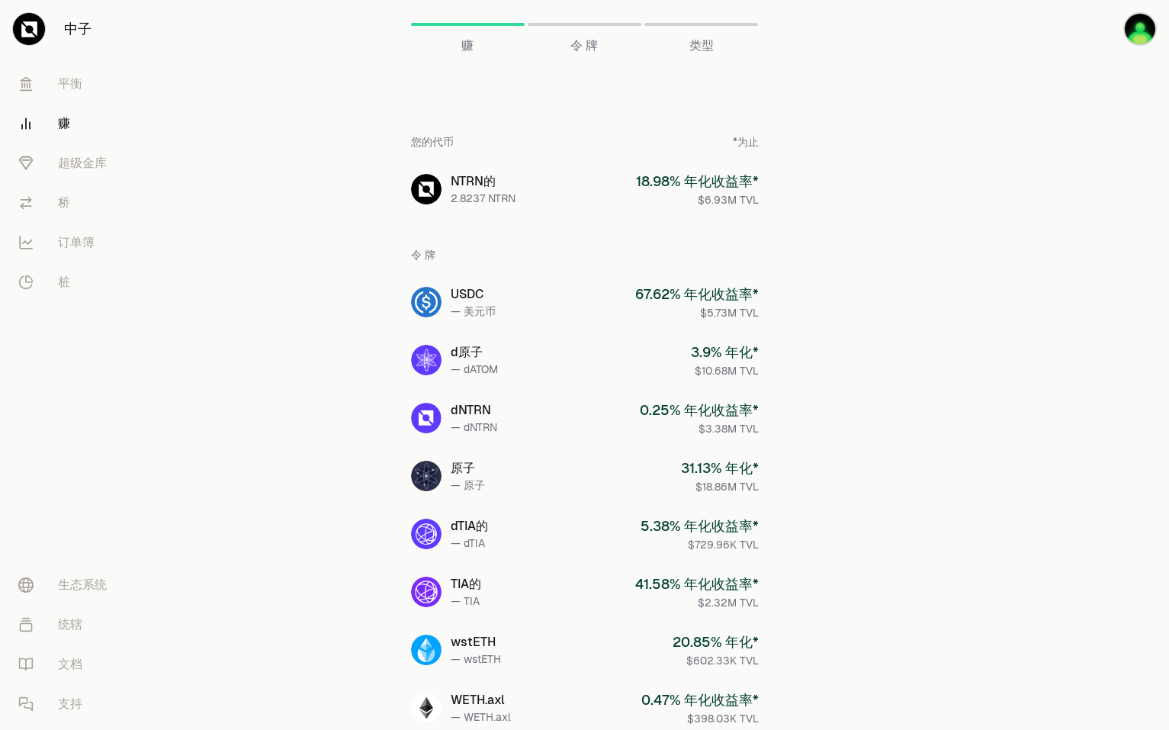
click at [588, 35] on div "令 牌" at bounding box center [585, 24] width 114 height 37
click at [596, 24] on div at bounding box center [585, 24] width 114 height 3
click at [718, 32] on div "类型" at bounding box center [701, 24] width 114 height 37
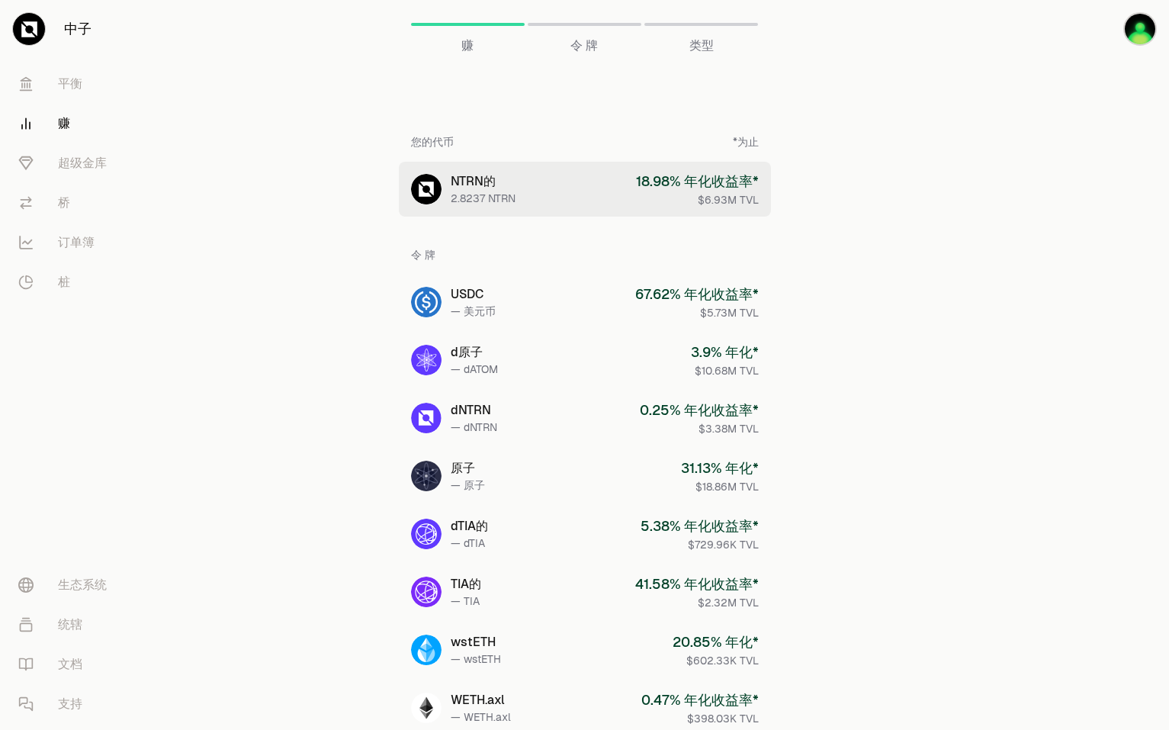
click at [491, 194] on div "2.8237 NTRN" at bounding box center [483, 198] width 65 height 15
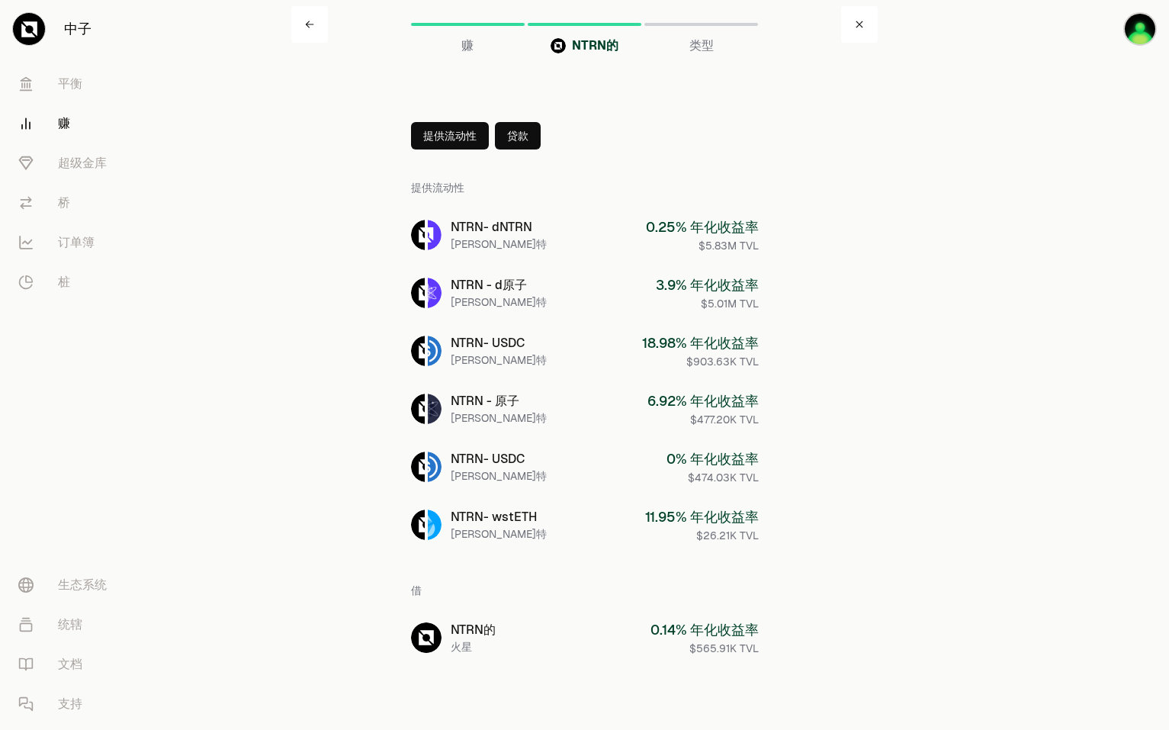
click at [528, 147] on button "贷款" at bounding box center [518, 135] width 46 height 27
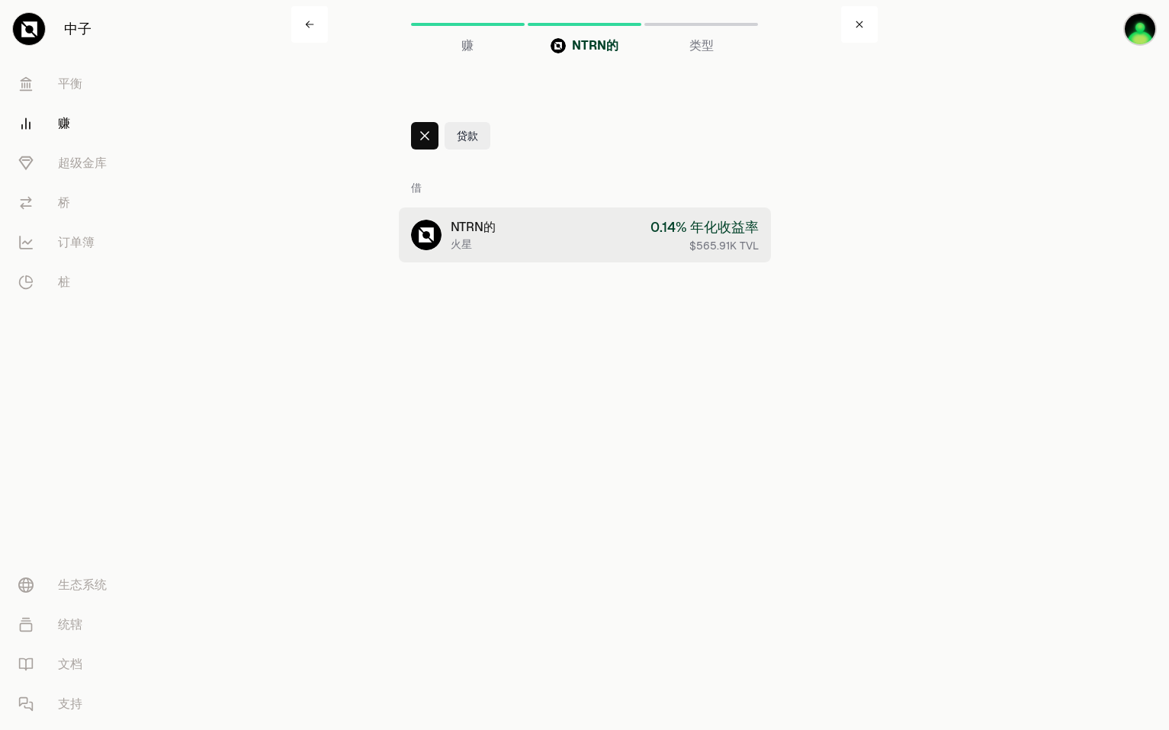
click at [530, 246] on link "NTRN的 火星 0.14% 年化收益率 $565.91K TVL" at bounding box center [585, 234] width 372 height 55
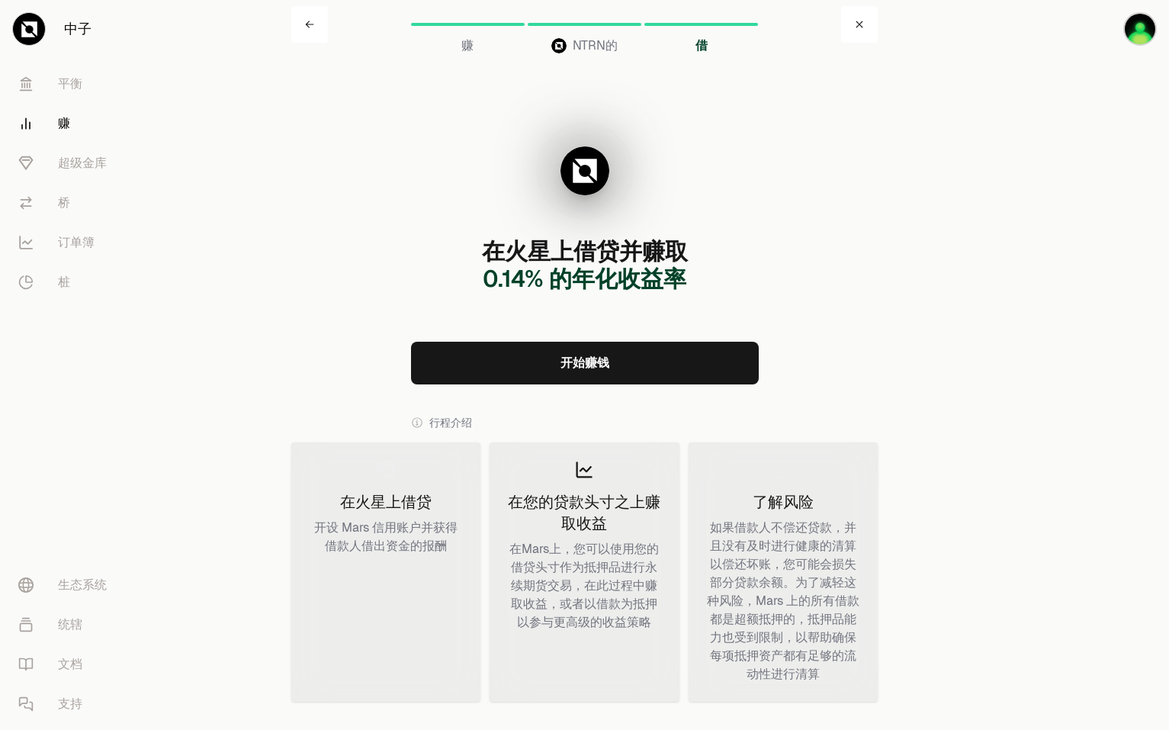
click at [564, 374] on link "开始赚钱" at bounding box center [585, 363] width 348 height 43
click at [569, 50] on div "NTRN的" at bounding box center [585, 46] width 114 height 18
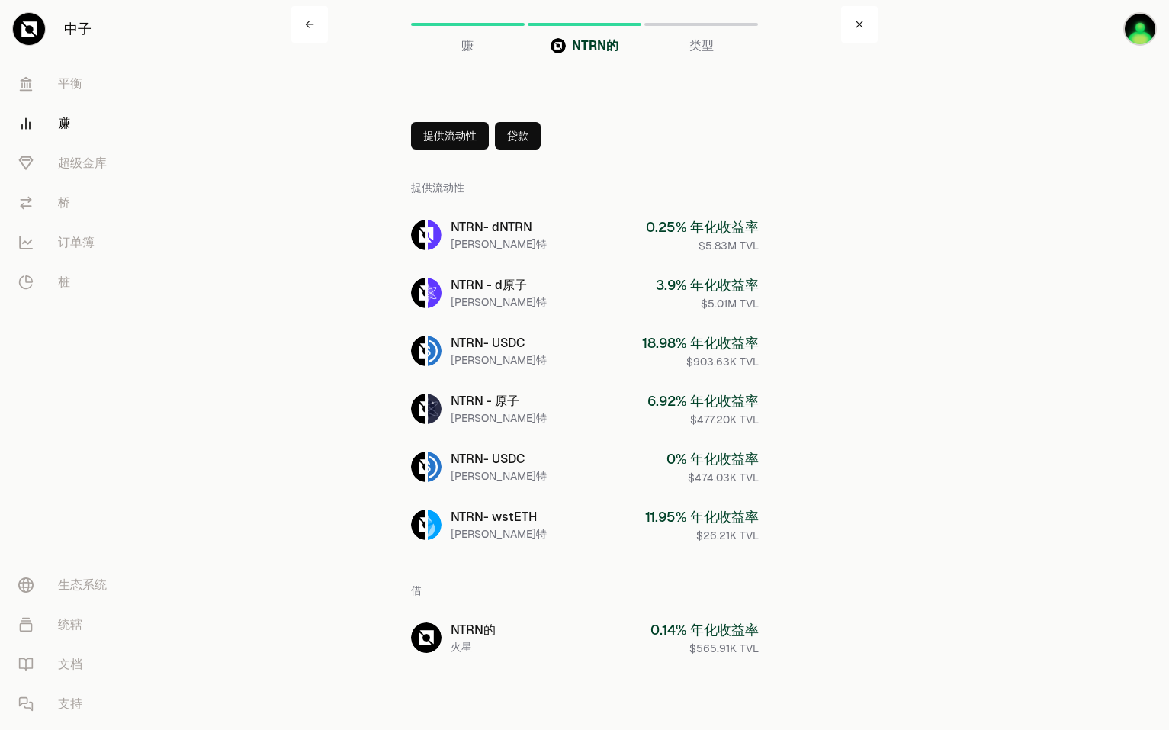
click at [454, 131] on button "提供流动性" at bounding box center [450, 135] width 78 height 27
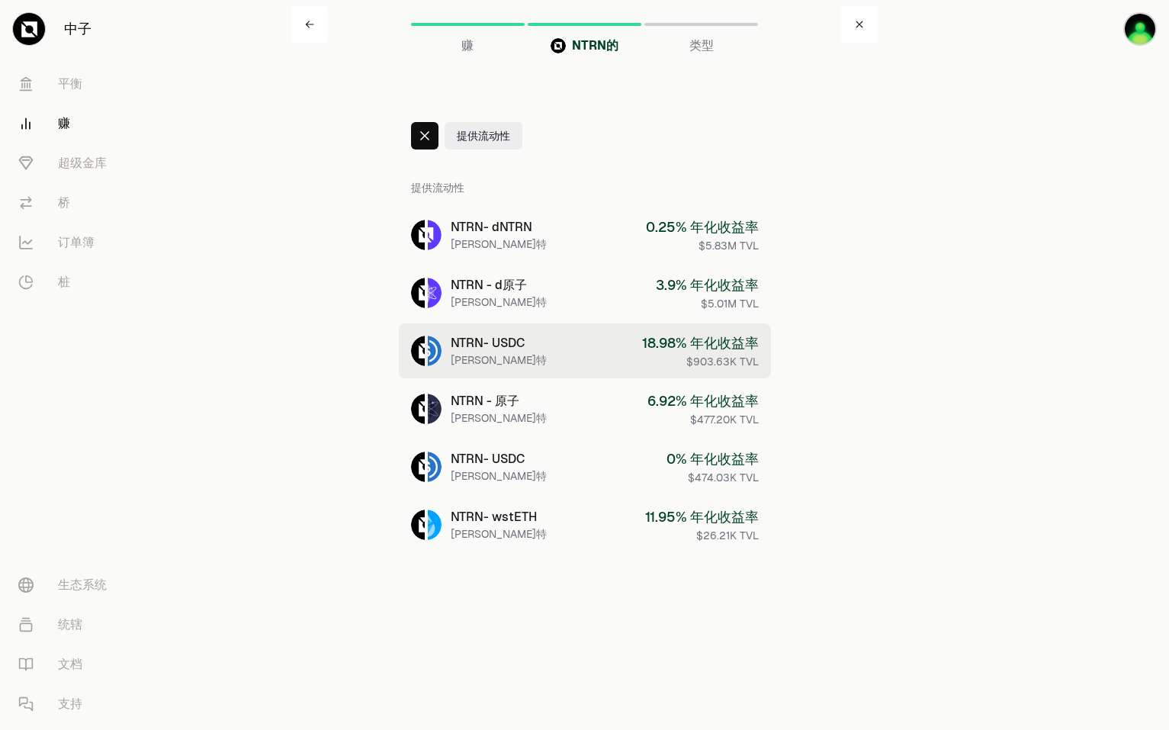
click at [589, 357] on link "NTRN - USDC 阿斯特罗波特 18.98% 年化收益率 $903.63K TVL" at bounding box center [585, 350] width 372 height 55
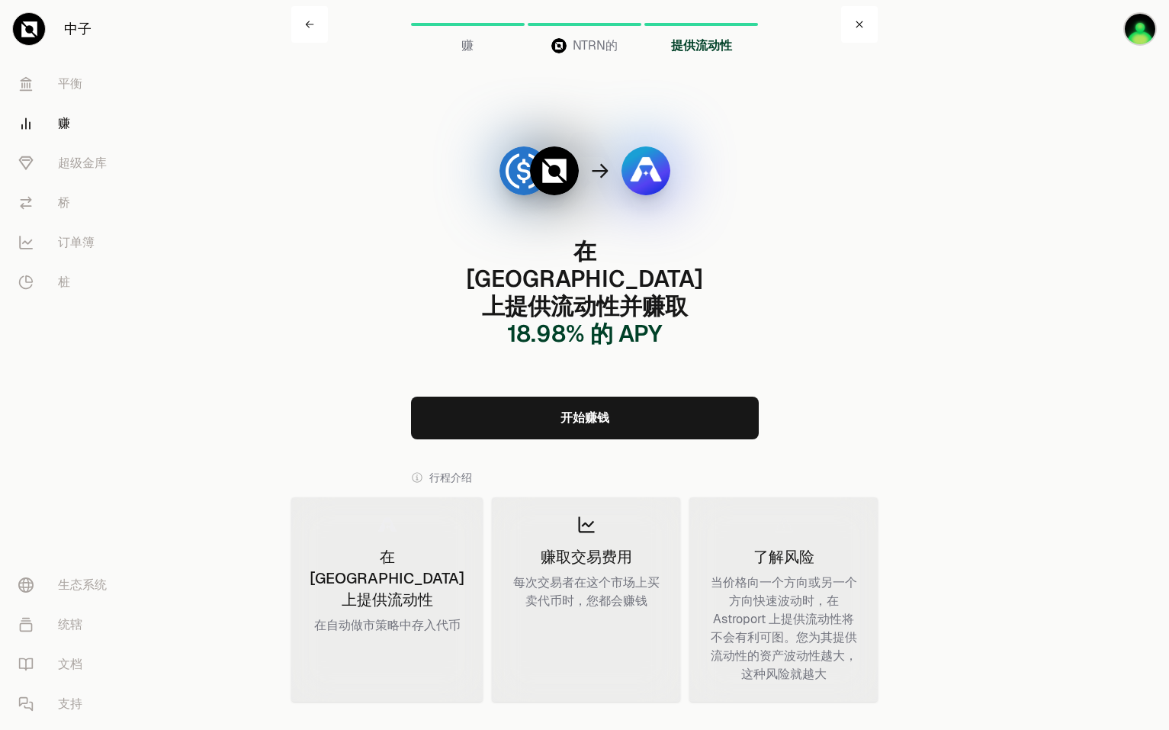
click at [615, 402] on link "开始赚钱" at bounding box center [585, 418] width 348 height 43
click at [84, 88] on link "平衡" at bounding box center [85, 84] width 159 height 40
